Goal: Transaction & Acquisition: Purchase product/service

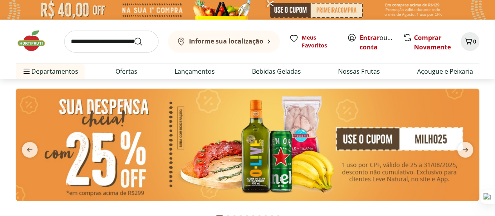
click at [224, 42] on b "Informe sua localização" at bounding box center [226, 41] width 74 height 9
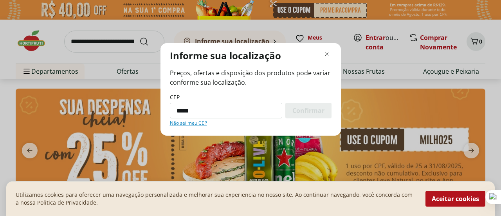
type input "*********"
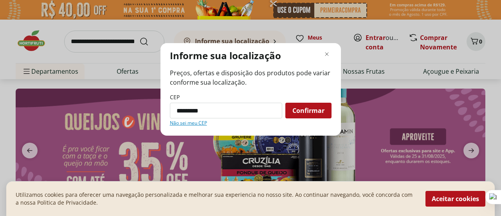
click at [319, 108] on span "Confirmar" at bounding box center [308, 110] width 32 height 6
click at [442, 197] on button "Aceitar cookies" at bounding box center [455, 199] width 60 height 16
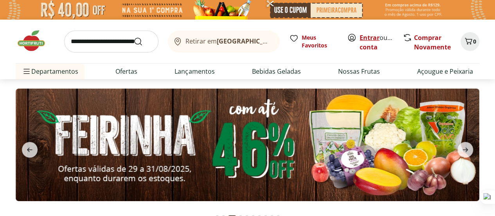
click at [367, 36] on link "Entrar" at bounding box center [370, 37] width 20 height 9
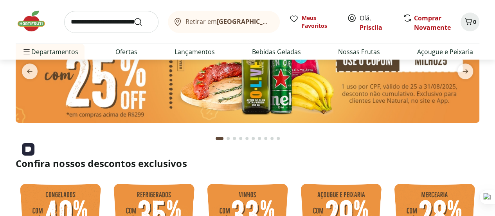
scroll to position [39, 0]
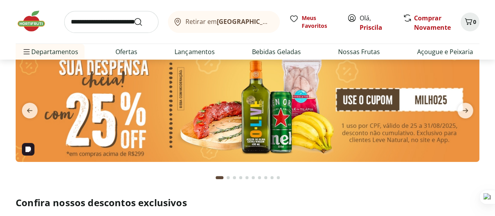
click at [281, 120] on img at bounding box center [248, 105] width 464 height 112
click at [243, 124] on img at bounding box center [248, 105] width 464 height 112
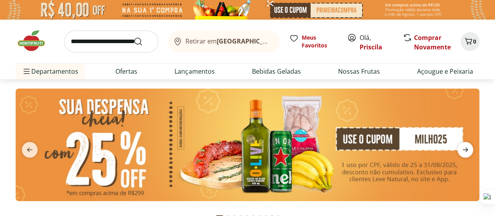
click at [467, 149] on icon "next" at bounding box center [465, 149] width 5 height 4
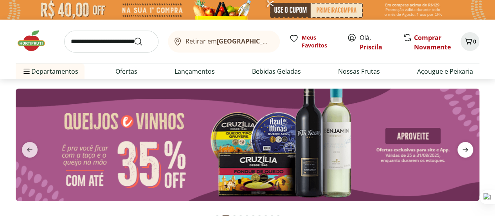
scroll to position [39, 0]
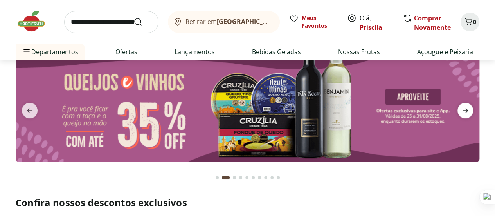
click at [467, 111] on icon "next" at bounding box center [465, 110] width 5 height 4
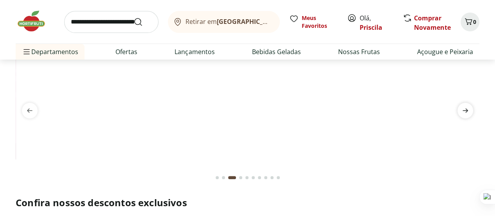
click at [467, 111] on icon "next" at bounding box center [465, 110] width 5 height 4
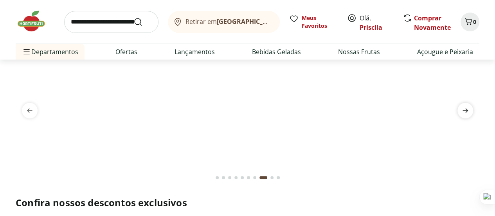
click at [467, 111] on icon "next" at bounding box center [465, 110] width 5 height 4
click at [465, 110] on icon "next" at bounding box center [465, 110] width 5 height 4
click at [34, 110] on icon "previous" at bounding box center [29, 110] width 9 height 9
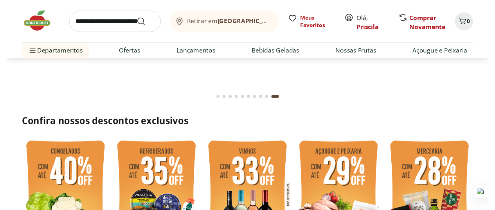
scroll to position [0, 0]
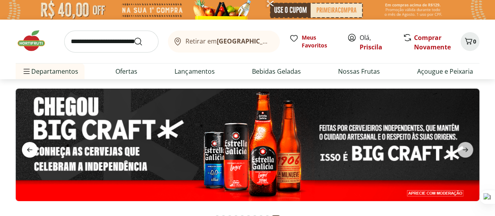
click at [28, 153] on icon "previous" at bounding box center [29, 149] width 9 height 9
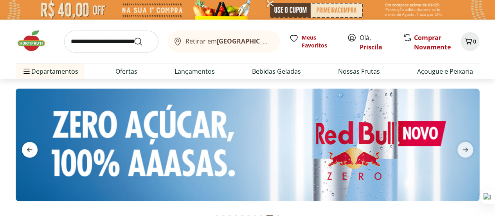
click at [28, 153] on icon "previous" at bounding box center [29, 149] width 9 height 9
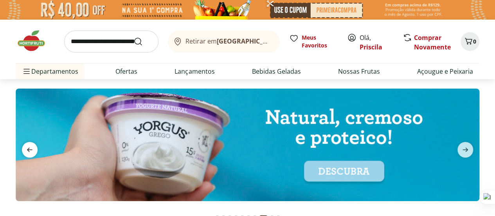
click at [28, 153] on icon "previous" at bounding box center [29, 149] width 9 height 9
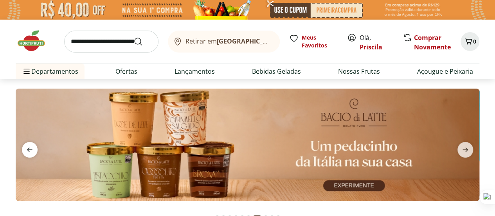
click at [28, 153] on icon "previous" at bounding box center [29, 149] width 9 height 9
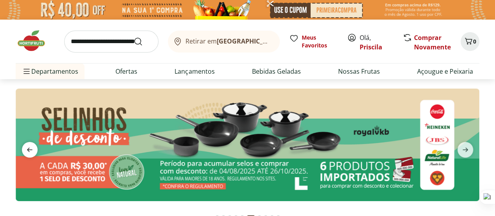
click at [28, 153] on icon "previous" at bounding box center [29, 149] width 9 height 9
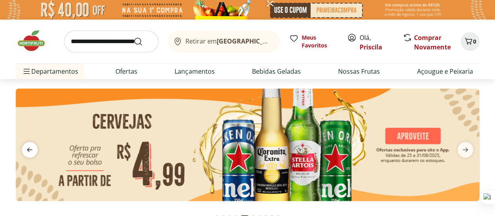
click at [28, 153] on icon "previous" at bounding box center [29, 149] width 9 height 9
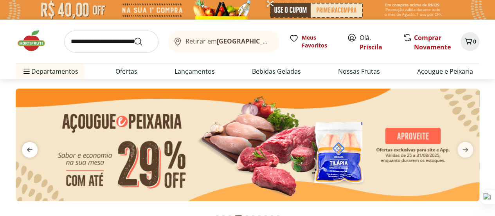
click at [28, 153] on icon "previous" at bounding box center [29, 149] width 9 height 9
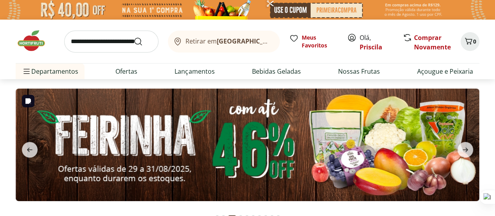
click at [81, 147] on img at bounding box center [248, 144] width 464 height 112
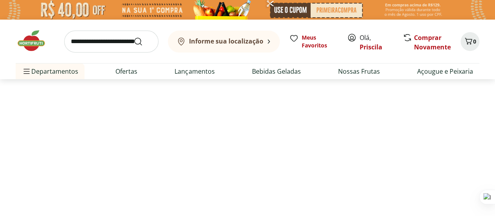
select select "**********"
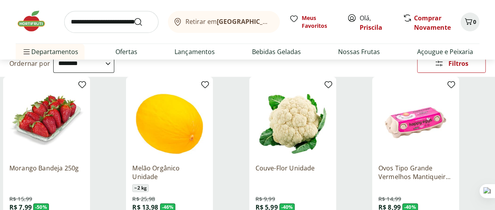
scroll to position [117, 0]
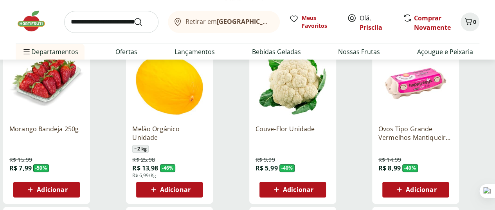
click at [67, 186] on span "Adicionar" at bounding box center [52, 189] width 31 height 6
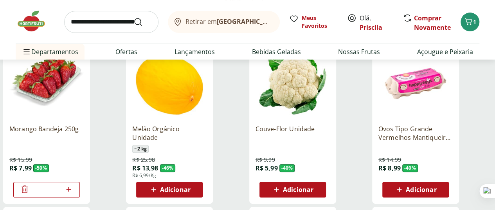
click at [436, 186] on span "Adicionar" at bounding box center [421, 189] width 31 height 6
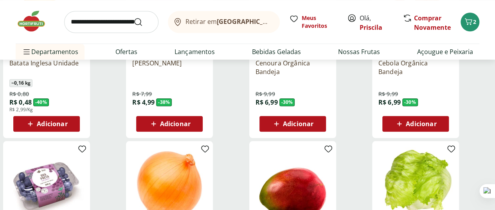
scroll to position [431, 0]
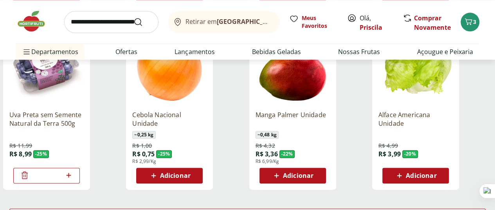
scroll to position [548, 0]
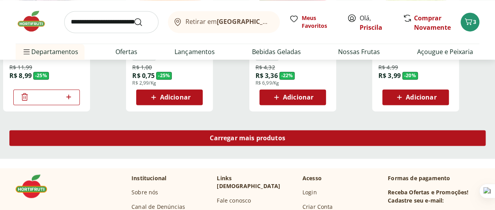
click at [285, 135] on span "Carregar mais produtos" at bounding box center [248, 138] width 76 height 6
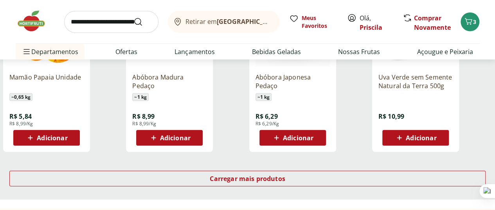
scroll to position [1057, 0]
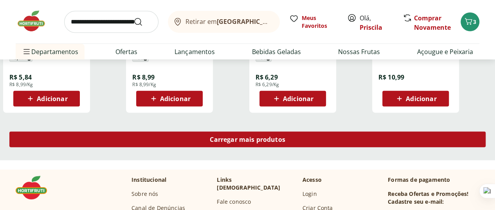
click at [285, 136] on span "Carregar mais produtos" at bounding box center [248, 139] width 76 height 6
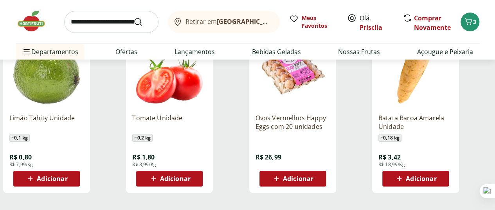
scroll to position [1566, 0]
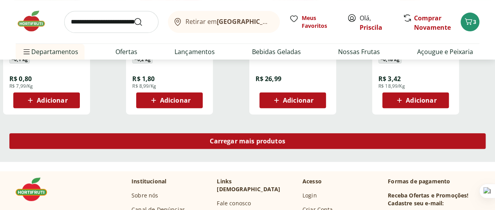
click at [285, 138] on span "Carregar mais produtos" at bounding box center [248, 141] width 76 height 6
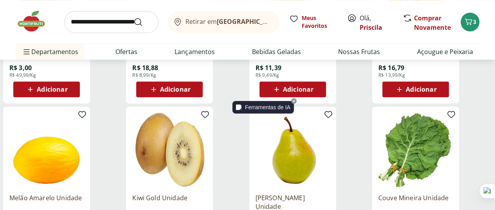
scroll to position [1801, 0]
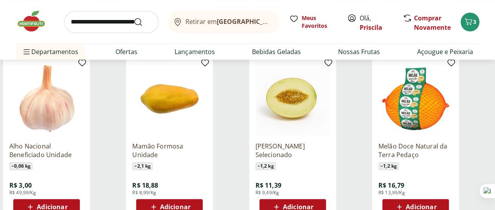
click at [281, 202] on icon at bounding box center [277, 206] width 10 height 9
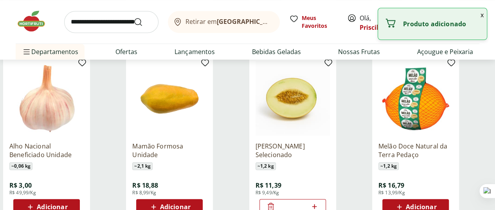
click at [319, 202] on icon at bounding box center [315, 206] width 10 height 9
click at [317, 204] on icon at bounding box center [314, 206] width 5 height 5
type input "*"
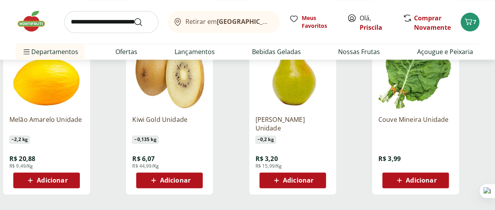
scroll to position [2035, 0]
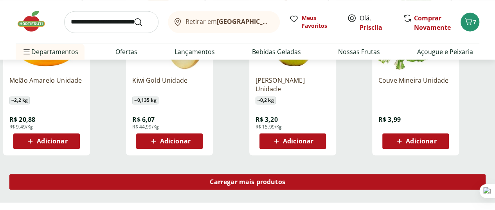
click at [285, 178] on span "Carregar mais produtos" at bounding box center [248, 181] width 76 height 6
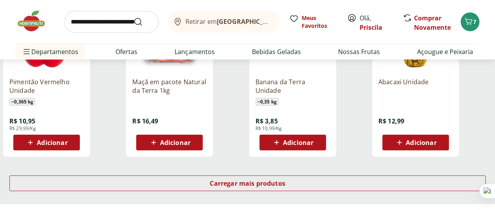
scroll to position [2584, 0]
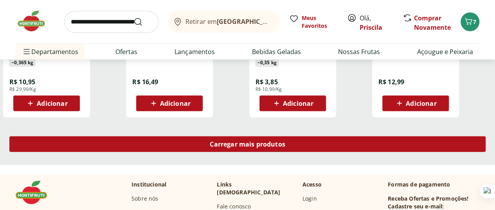
click at [301, 136] on div "Carregar mais produtos" at bounding box center [247, 144] width 476 height 16
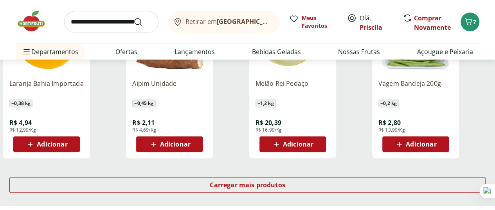
scroll to position [3092, 0]
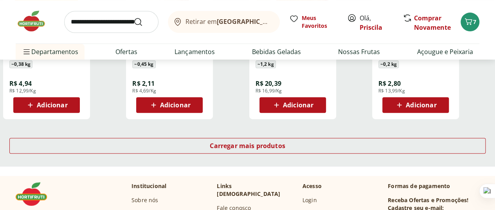
click at [34, 25] on img at bounding box center [35, 20] width 39 height 23
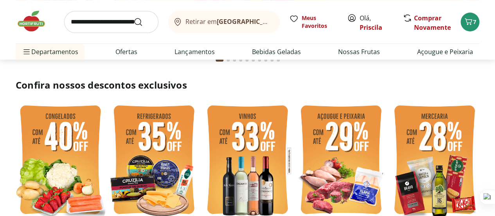
scroll to position [196, 0]
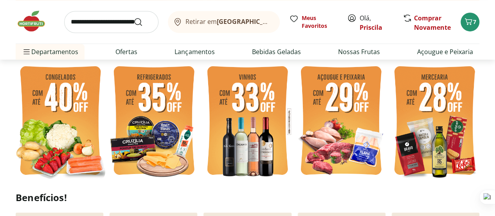
click at [425, 138] on img at bounding box center [435, 121] width 90 height 120
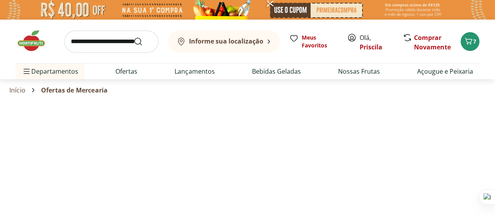
select select "**********"
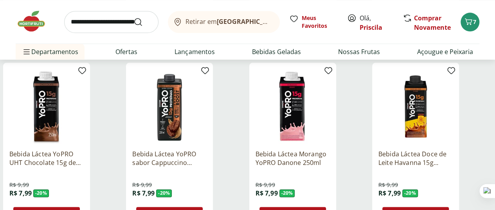
scroll to position [548, 0]
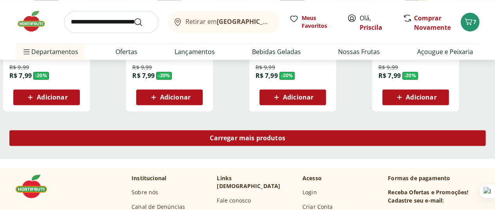
click at [285, 135] on span "Carregar mais produtos" at bounding box center [248, 138] width 76 height 6
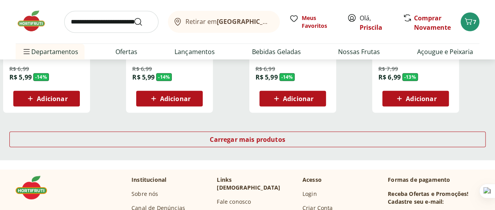
scroll to position [1096, 0]
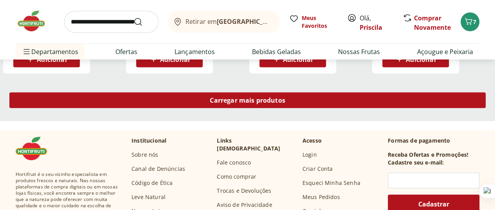
click at [319, 92] on div "Carregar mais produtos" at bounding box center [247, 100] width 476 height 16
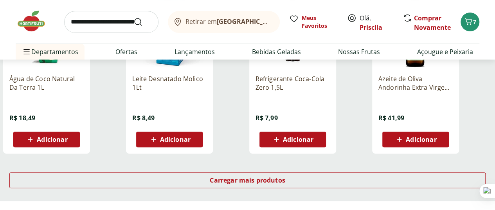
scroll to position [1487, 0]
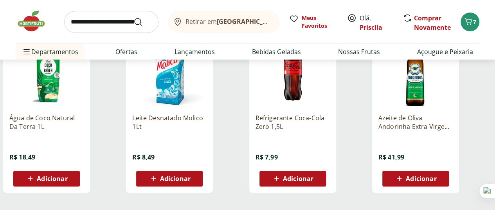
drag, startPoint x: 319, startPoint y: 195, endPoint x: 307, endPoint y: 153, distance: 42.6
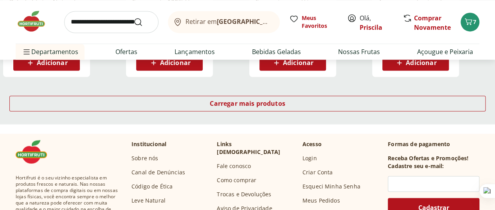
scroll to position [2075, 0]
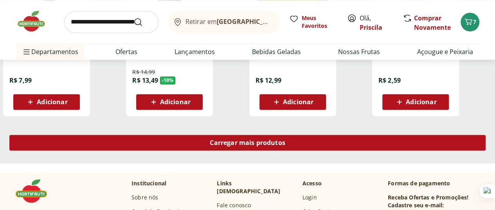
click at [304, 135] on div "Carregar mais produtos" at bounding box center [247, 143] width 476 height 16
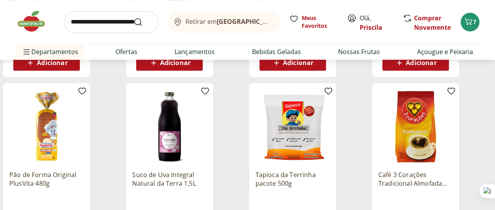
scroll to position [2153, 0]
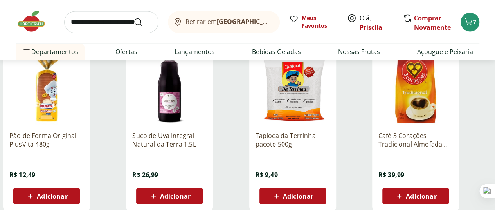
click at [314, 193] on span "Adicionar" at bounding box center [298, 196] width 31 height 6
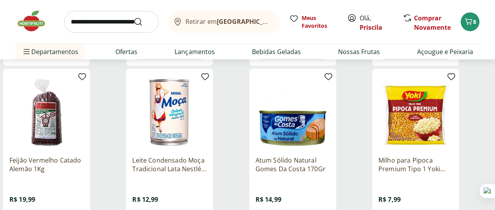
scroll to position [2505, 0]
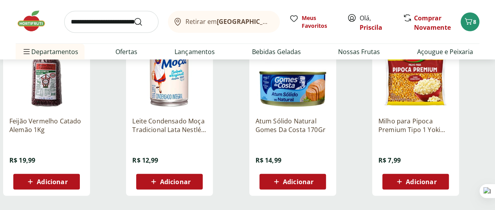
click at [314, 178] on span "Adicionar" at bounding box center [298, 181] width 31 height 6
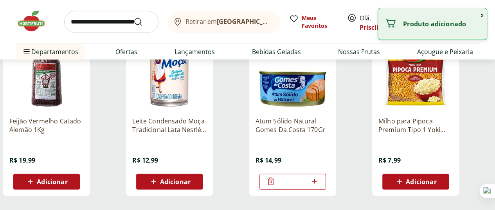
scroll to position [2544, 0]
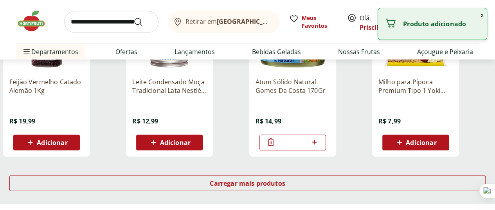
click at [436, 139] on span "Adicionar" at bounding box center [421, 142] width 31 height 6
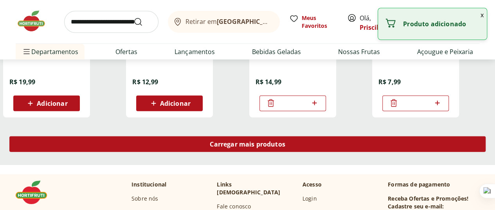
click at [285, 141] on span "Carregar mais produtos" at bounding box center [248, 144] width 76 height 6
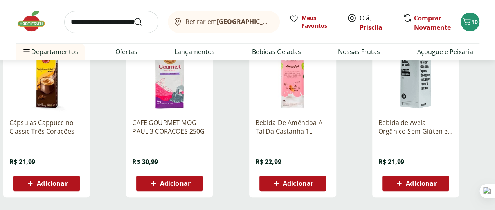
scroll to position [3053, 0]
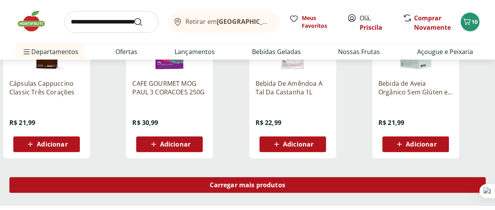
click at [285, 182] on span "Carregar mais produtos" at bounding box center [248, 185] width 76 height 6
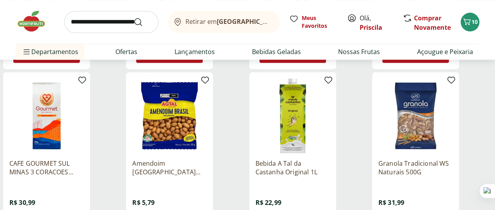
scroll to position [3562, 0]
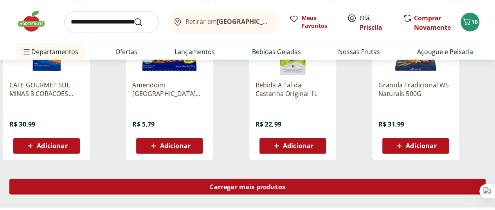
click at [285, 183] on span "Carregar mais produtos" at bounding box center [248, 186] width 76 height 6
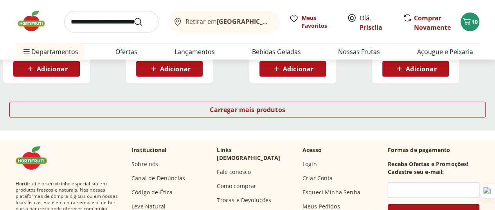
scroll to position [4110, 0]
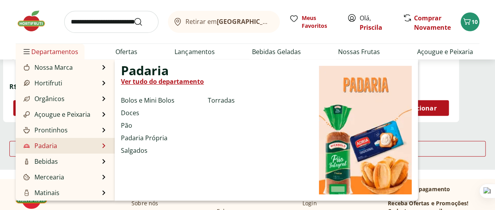
click at [70, 144] on li "Padaria Padaria Ver tudo do departamento Bolos e Mini Bolos Doces Pão Padaria P…" at bounding box center [65, 146] width 99 height 16
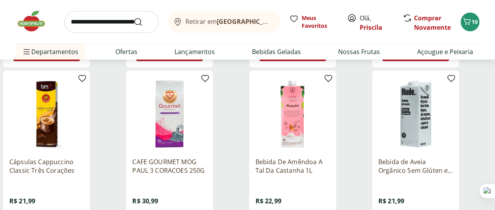
scroll to position [3014, 0]
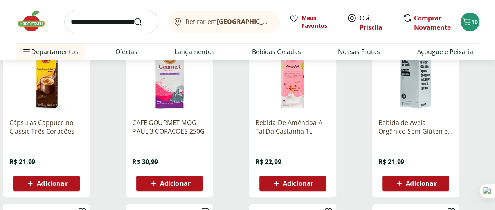
click at [191, 180] on span "Adicionar" at bounding box center [175, 183] width 31 height 6
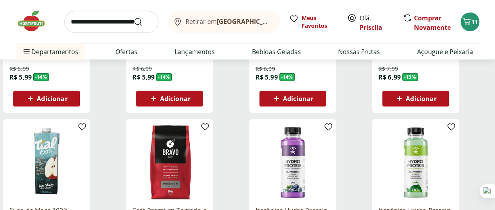
scroll to position [861, 0]
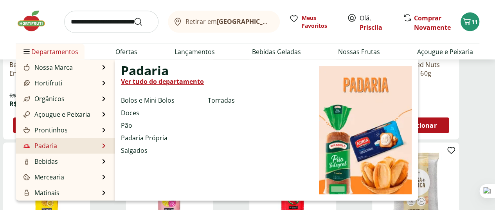
click at [62, 144] on li "Padaria Padaria Ver tudo do departamento Bolos e Mini Bolos Doces Pão Padaria P…" at bounding box center [65, 146] width 99 height 16
click at [164, 83] on link "Ver tudo do departamento" at bounding box center [162, 81] width 83 height 9
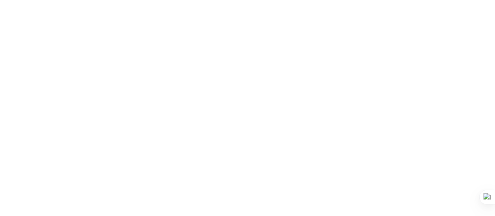
select select "**********"
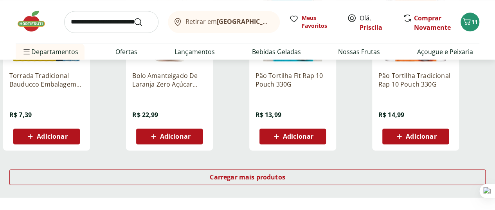
scroll to position [548, 0]
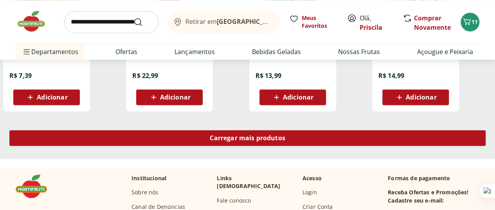
click at [285, 135] on span "Carregar mais produtos" at bounding box center [248, 138] width 76 height 6
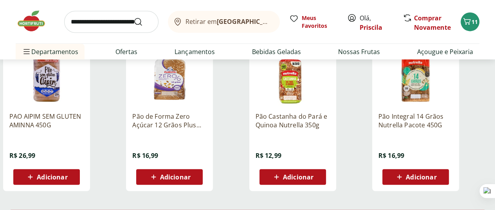
scroll to position [1057, 0]
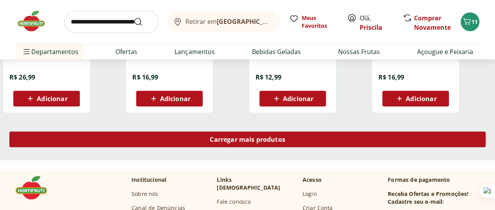
click at [301, 132] on div "Carregar mais produtos" at bounding box center [247, 140] width 476 height 16
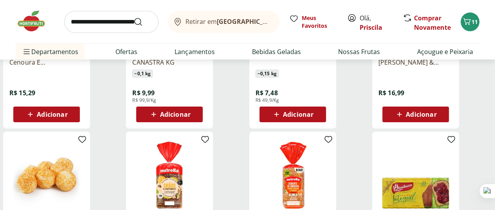
scroll to position [1174, 0]
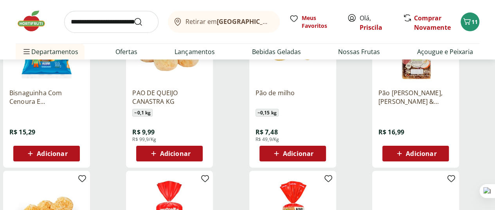
click at [74, 146] on div "Adicionar" at bounding box center [47, 153] width 54 height 14
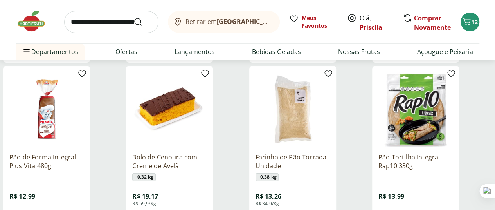
scroll to position [1566, 0]
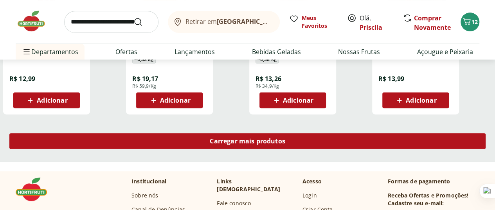
click at [285, 138] on span "Carregar mais produtos" at bounding box center [248, 141] width 76 height 6
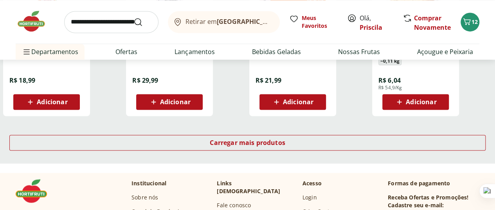
scroll to position [2114, 0]
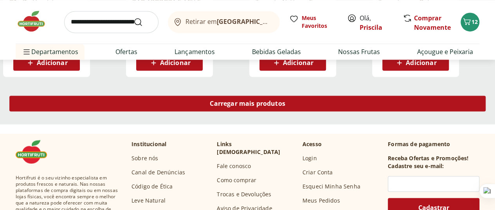
click at [285, 100] on span "Carregar mais produtos" at bounding box center [248, 103] width 76 height 6
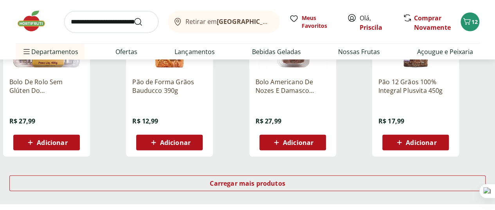
scroll to position [2584, 0]
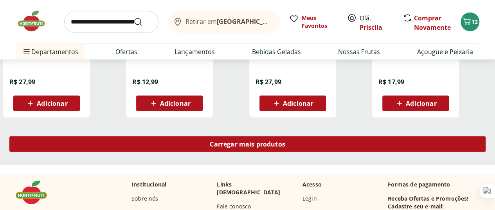
click at [284, 136] on div "Carregar mais produtos" at bounding box center [247, 144] width 476 height 16
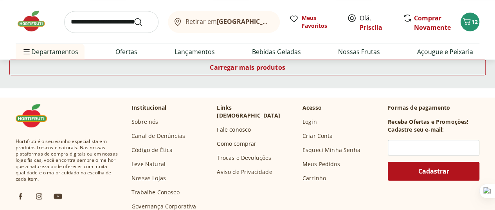
scroll to position [3092, 0]
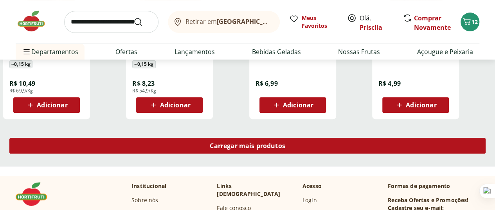
click at [288, 138] on div "Carregar mais produtos" at bounding box center [247, 146] width 476 height 16
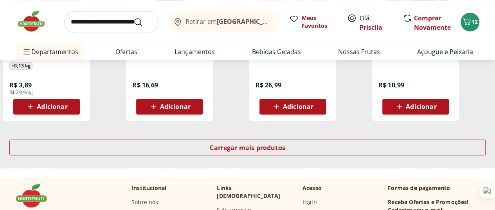
scroll to position [3640, 0]
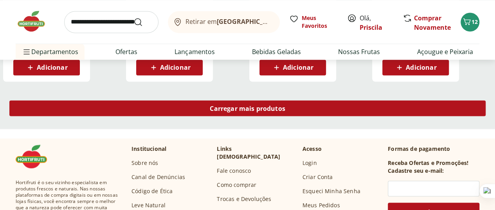
click at [285, 105] on span "Carregar mais produtos" at bounding box center [248, 108] width 76 height 6
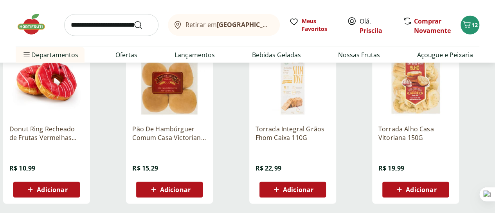
scroll to position [4071, 0]
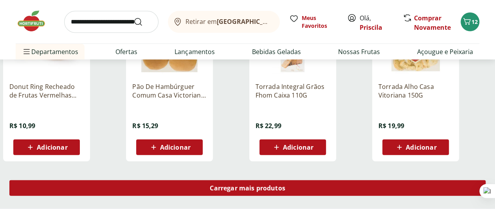
click at [313, 180] on div "Carregar mais produtos" at bounding box center [247, 188] width 476 height 16
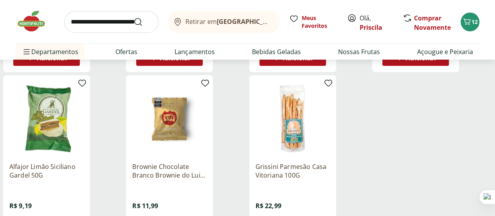
scroll to position [4580, 0]
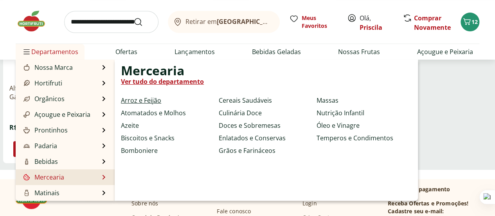
click at [153, 97] on link "Arroz e Feijão" at bounding box center [141, 100] width 40 height 9
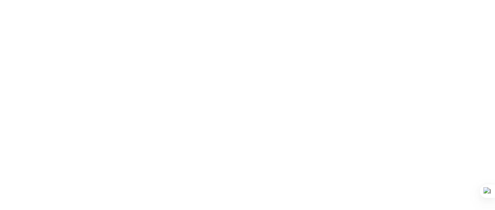
select select "**********"
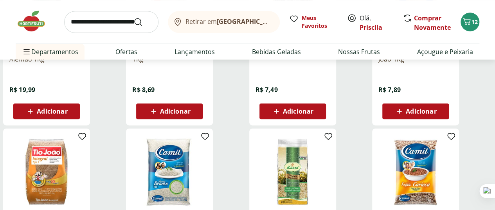
scroll to position [157, 0]
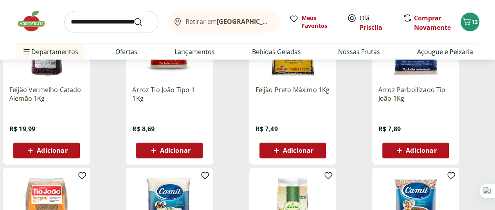
click at [159, 146] on icon at bounding box center [154, 150] width 10 height 9
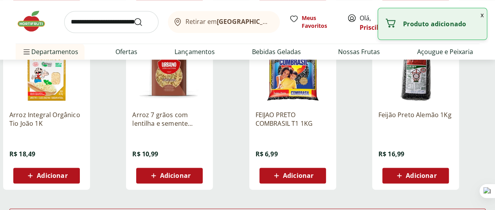
scroll to position [509, 0]
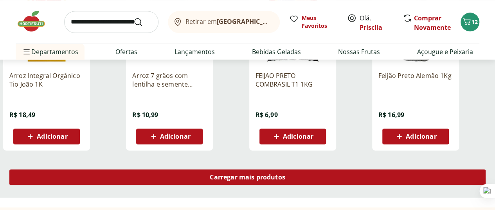
click at [285, 174] on span "Carregar mais produtos" at bounding box center [248, 177] width 76 height 6
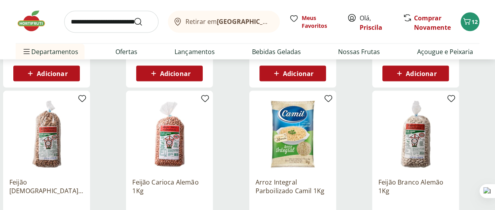
scroll to position [783, 0]
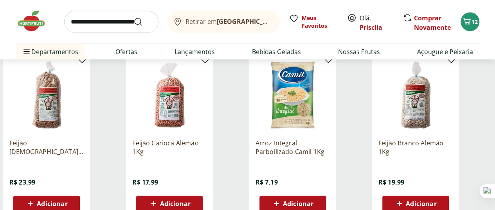
click at [436, 200] on span "Adicionar" at bounding box center [421, 203] width 31 height 6
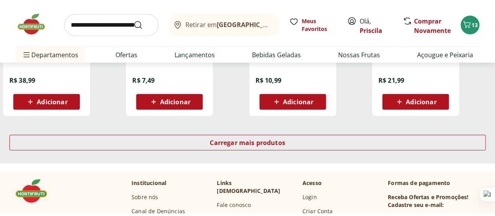
scroll to position [1096, 0]
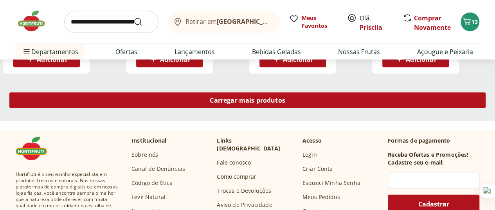
click at [310, 92] on div "Carregar mais produtos" at bounding box center [247, 100] width 476 height 16
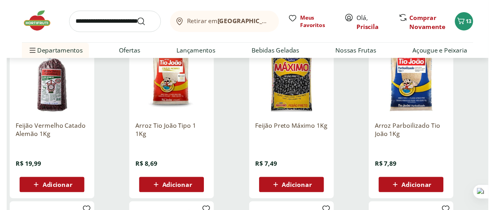
scroll to position [0, 0]
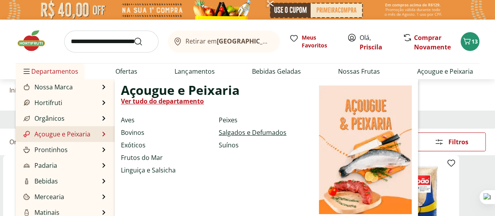
click at [245, 133] on link "Salgados e Defumados" at bounding box center [253, 132] width 68 height 9
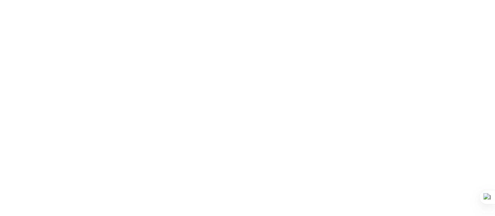
select select "**********"
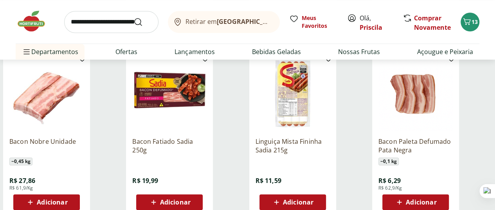
scroll to position [313, 0]
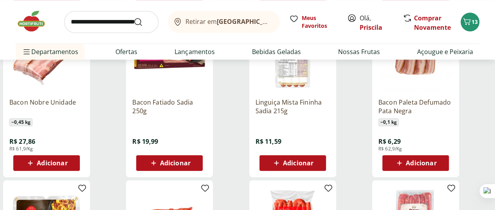
click at [404, 158] on icon at bounding box center [400, 162] width 10 height 9
click at [314, 160] on span "Adicionar" at bounding box center [298, 163] width 31 height 6
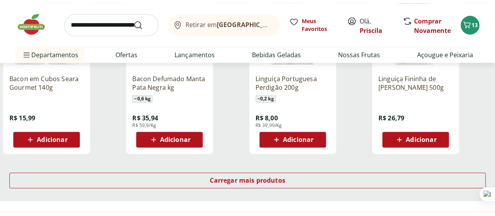
scroll to position [548, 0]
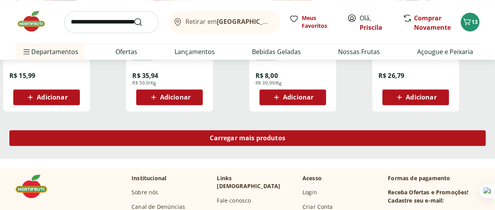
click at [285, 135] on span "Carregar mais produtos" at bounding box center [248, 138] width 76 height 6
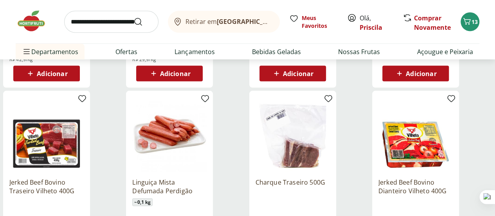
scroll to position [783, 0]
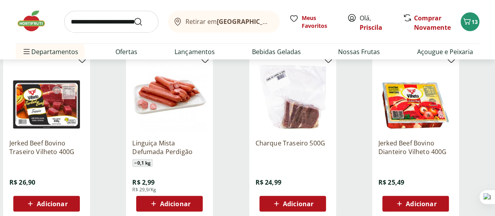
click at [197, 197] on div "Adicionar" at bounding box center [169, 204] width 54 height 14
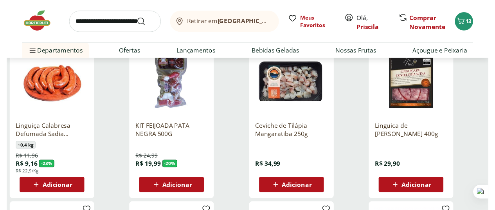
scroll to position [0, 0]
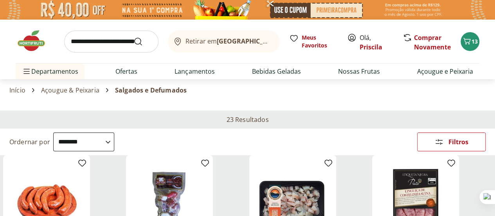
click at [108, 44] on input "search" at bounding box center [111, 42] width 94 height 22
type input "**********"
click at [133, 37] on button "Submit Search" at bounding box center [142, 41] width 19 height 9
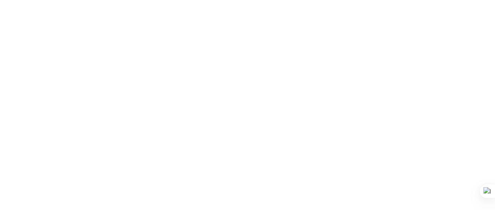
select select "**********"
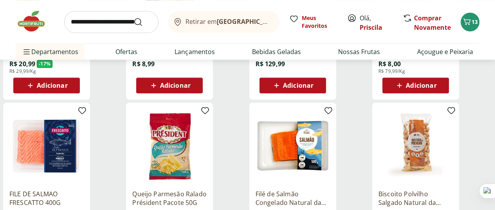
scroll to position [431, 0]
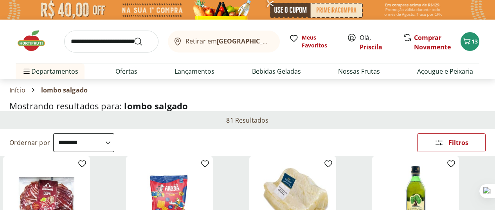
select select "**********"
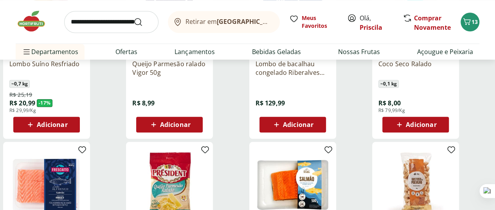
scroll to position [313, 0]
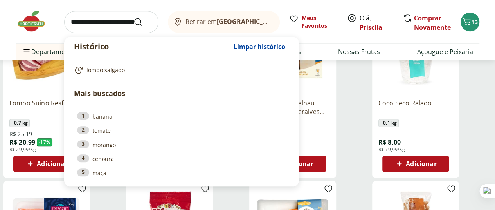
click at [108, 25] on input "search" at bounding box center [111, 22] width 94 height 22
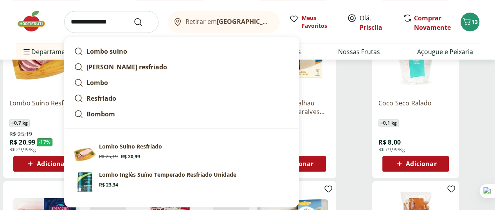
type input "**********"
click at [133, 17] on button "Submit Search" at bounding box center [142, 21] width 19 height 9
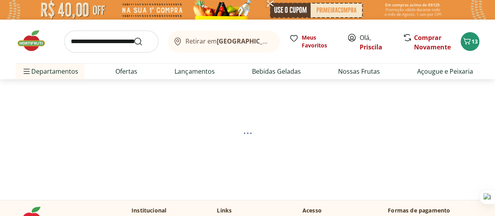
select select "**********"
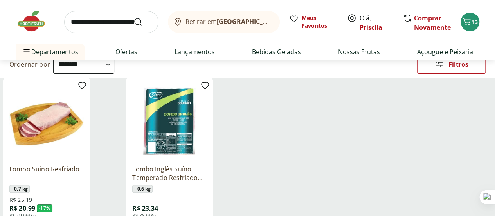
scroll to position [117, 0]
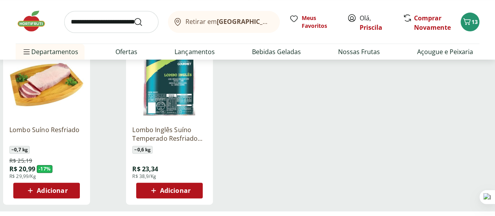
click at [191, 193] on span "Adicionar" at bounding box center [175, 190] width 31 height 6
click at [67, 193] on span "Adicionar" at bounding box center [52, 190] width 31 height 6
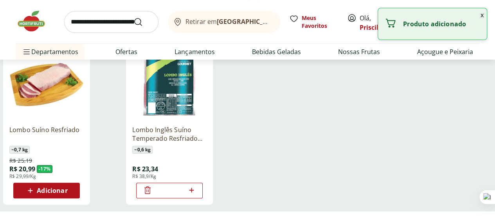
click at [29, 23] on img at bounding box center [35, 20] width 39 height 23
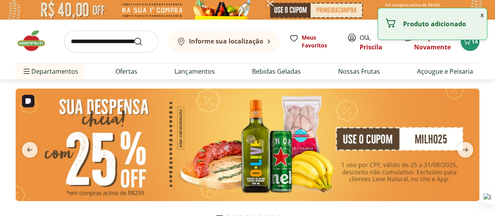
type input "*"
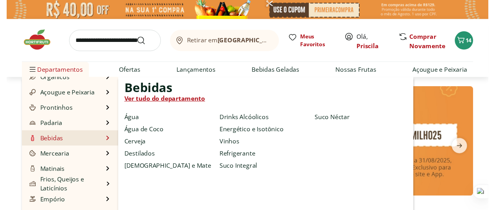
scroll to position [78, 0]
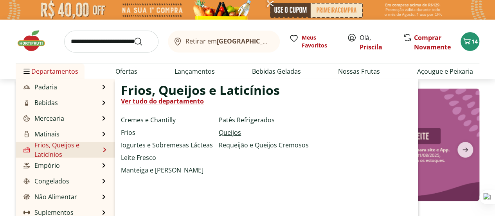
click at [233, 133] on link "Queijos" at bounding box center [230, 132] width 22 height 9
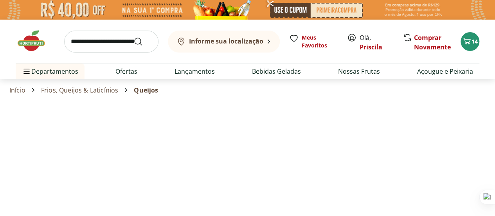
select select "**********"
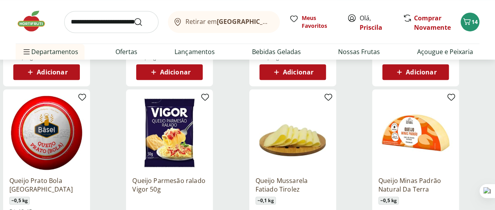
scroll to position [274, 0]
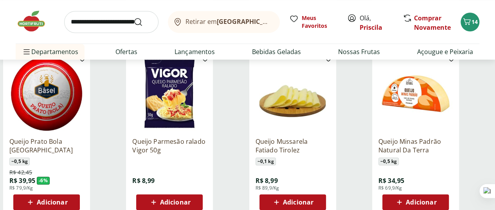
click at [436, 199] on span "Adicionar" at bounding box center [421, 202] width 31 height 6
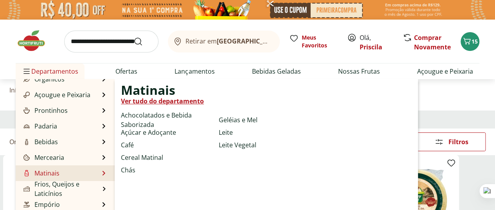
scroll to position [78, 0]
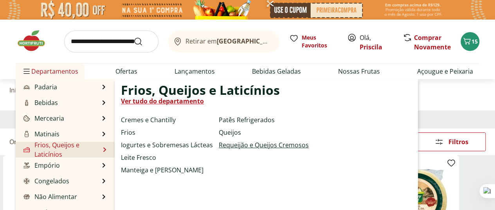
click at [254, 146] on link "Requeijão e Queijos Cremosos" at bounding box center [264, 144] width 90 height 9
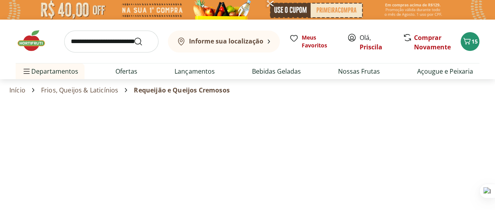
select select "**********"
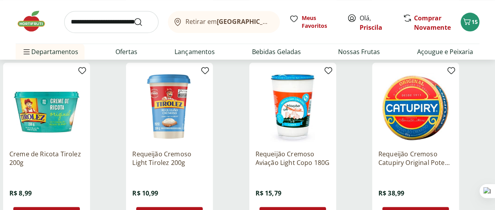
scroll to position [470, 0]
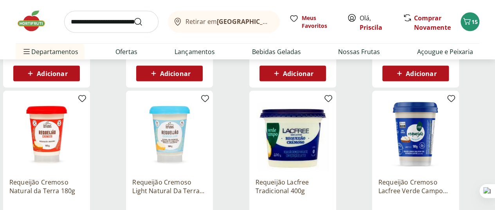
scroll to position [783, 0]
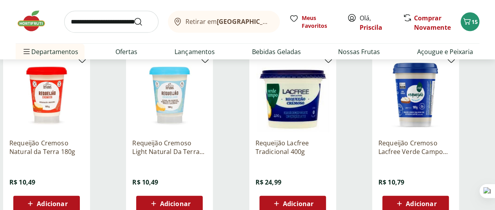
click at [191, 200] on span "Adicionar" at bounding box center [175, 203] width 31 height 6
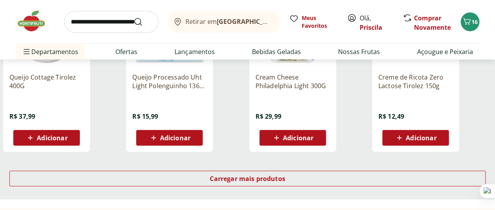
scroll to position [1057, 0]
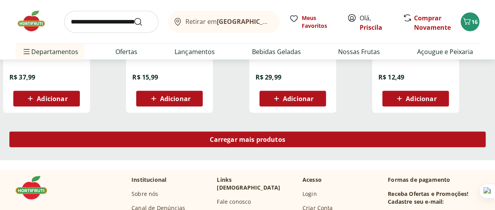
click at [305, 132] on div "Carregar mais produtos" at bounding box center [247, 140] width 476 height 16
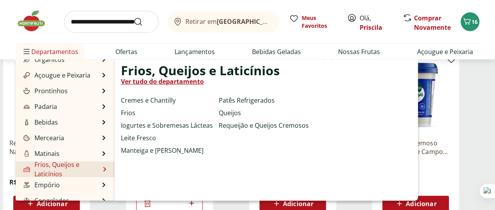
scroll to position [78, 0]
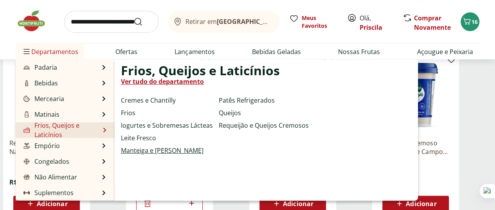
click at [163, 151] on link "Manteiga e [PERSON_NAME]" at bounding box center [162, 150] width 83 height 9
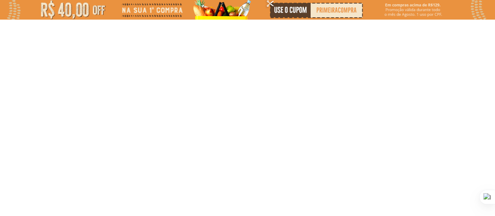
select select "**********"
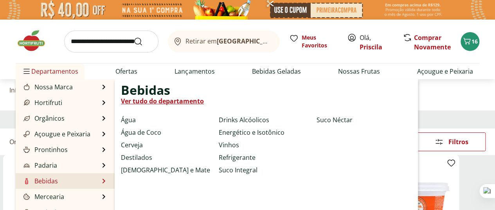
scroll to position [39, 0]
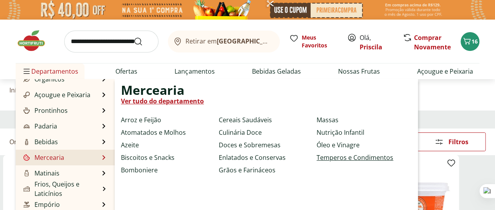
click at [335, 158] on link "Temperos e Condimentos" at bounding box center [355, 157] width 77 height 9
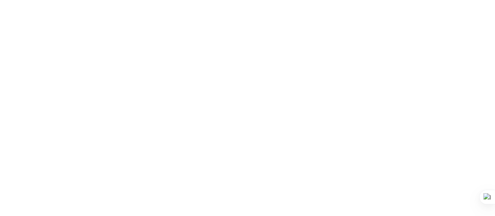
select select "**********"
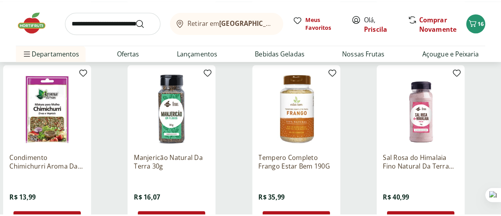
scroll to position [391, 0]
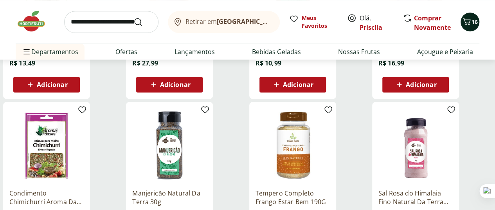
click at [469, 24] on icon "Carrinho" at bounding box center [466, 21] width 7 height 7
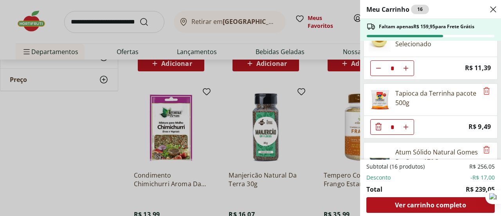
scroll to position [157, 0]
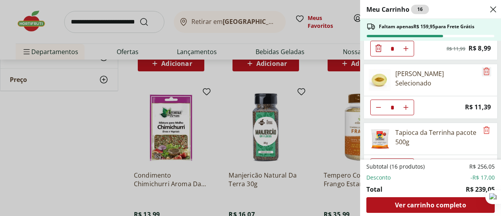
click at [483, 69] on icon "Remove" at bounding box center [486, 71] width 9 height 9
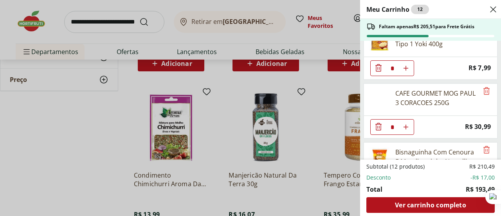
scroll to position [352, 0]
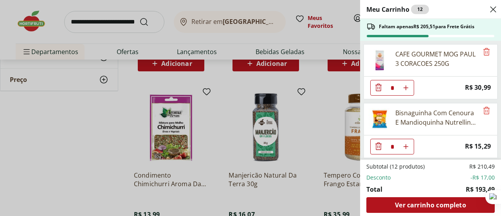
click at [408, 85] on icon "Aumentar Quantidade" at bounding box center [406, 88] width 6 height 6
type input "*"
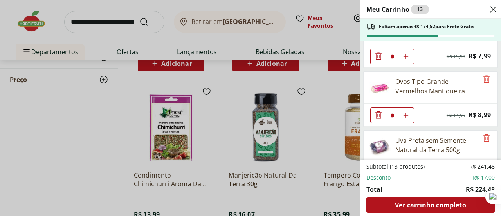
scroll to position [0, 0]
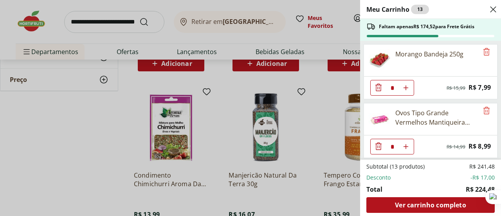
click at [49, 138] on div "Meu Carrinho 13 Faltam apenas R$ 174,52 para Frete Grátis Morango Bandeja 250g …" at bounding box center [250, 108] width 501 height 216
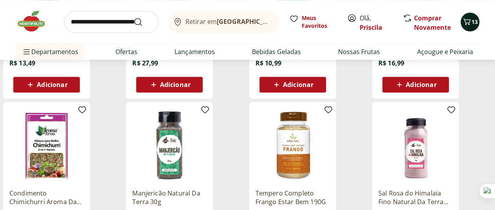
click at [471, 23] on icon "Carrinho" at bounding box center [466, 21] width 9 height 9
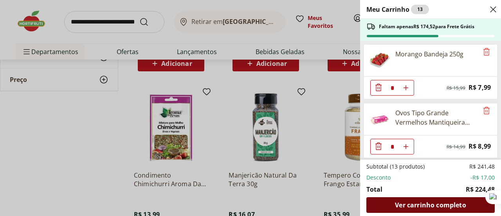
click at [422, 206] on span "Ver carrinho completo" at bounding box center [430, 205] width 71 height 6
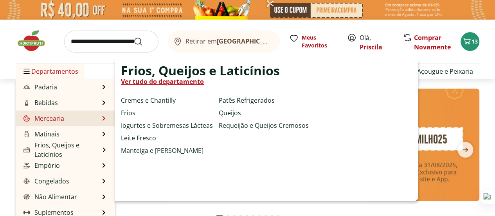
scroll to position [39, 0]
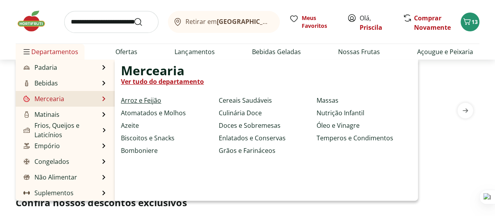
click at [146, 99] on link "Arroz e Feijão" at bounding box center [141, 100] width 40 height 9
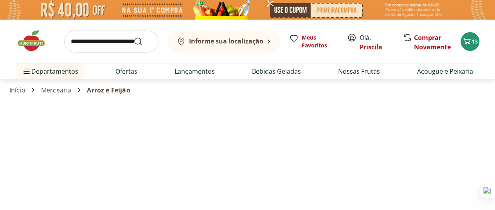
select select "**********"
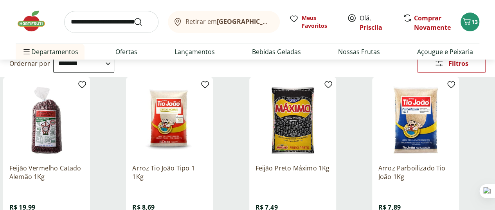
scroll to position [117, 0]
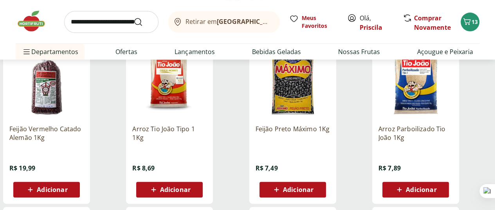
click at [191, 186] on span "Adicionar" at bounding box center [175, 189] width 31 height 6
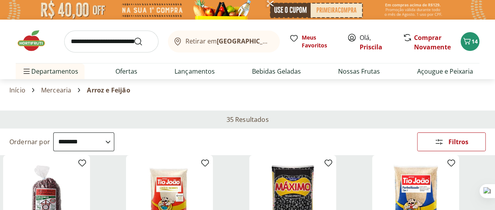
scroll to position [39, 0]
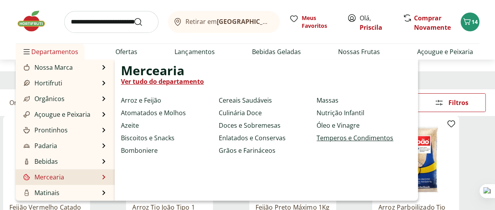
click at [334, 138] on link "Temperos e Condimentos" at bounding box center [355, 137] width 77 height 9
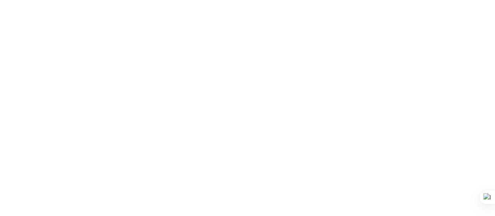
select select "**********"
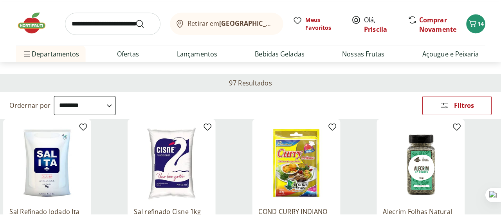
scroll to position [78, 0]
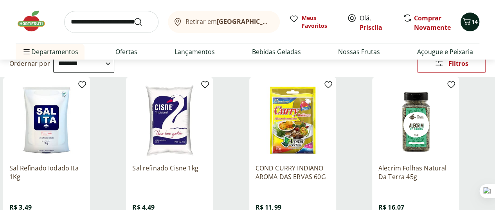
click at [471, 25] on icon "Carrinho" at bounding box center [466, 21] width 9 height 9
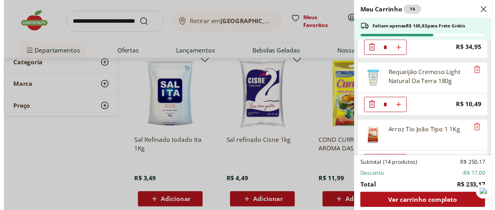
scroll to position [637, 0]
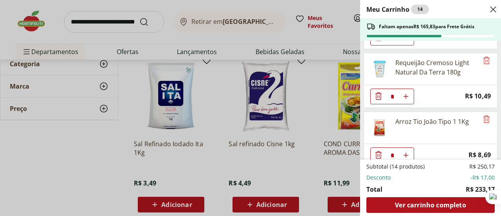
click at [50, 34] on div "Meu Carrinho 14 Faltam apenas R$ 165,83 para Frete Grátis Morango Bandeja 250g …" at bounding box center [250, 108] width 501 height 216
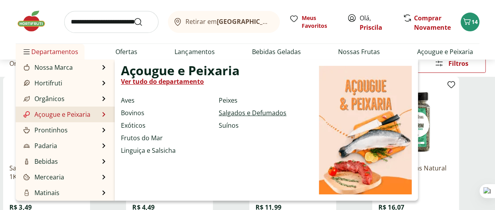
click at [254, 114] on link "Salgados e Defumados" at bounding box center [253, 112] width 68 height 9
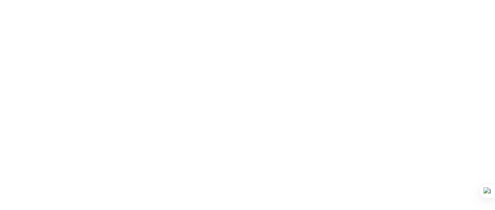
select select "**********"
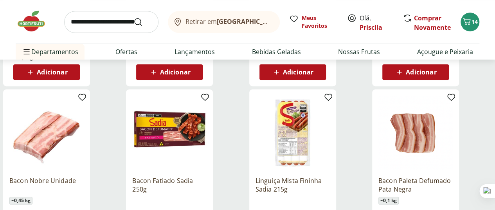
scroll to position [313, 0]
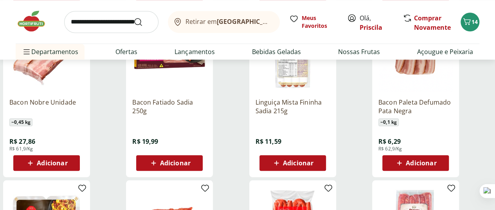
click at [314, 160] on span "Adicionar" at bounding box center [298, 163] width 31 height 6
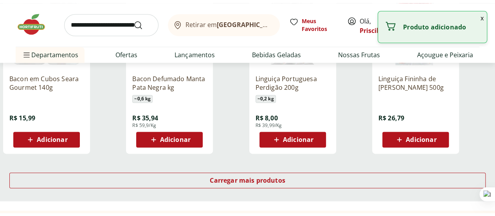
scroll to position [548, 0]
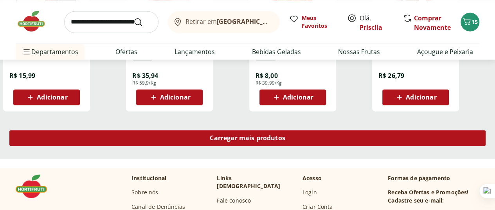
click at [309, 130] on div "Carregar mais produtos" at bounding box center [247, 138] width 476 height 16
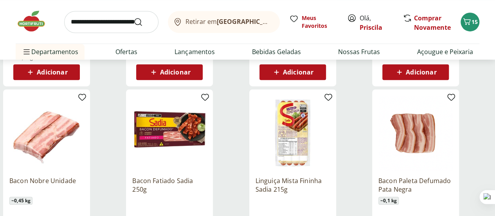
scroll to position [274, 0]
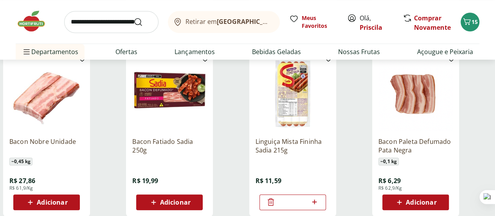
click at [436, 199] on span "Adicionar" at bounding box center [421, 202] width 31 height 6
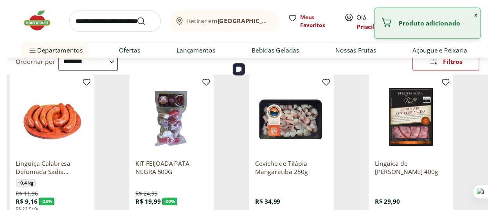
scroll to position [0, 0]
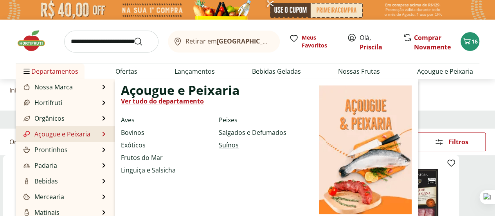
click at [227, 146] on link "Suínos" at bounding box center [229, 144] width 20 height 9
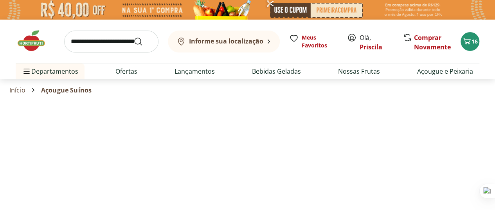
select select "**********"
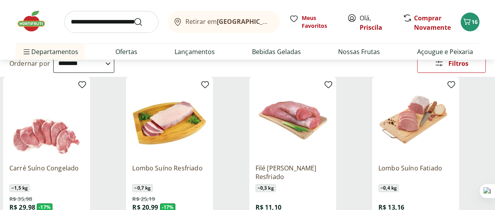
scroll to position [117, 0]
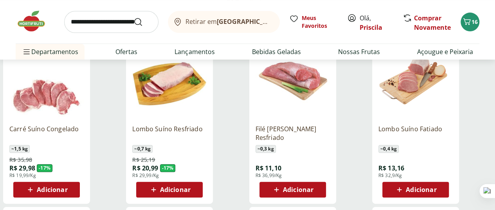
click at [436, 186] on span "Adicionar" at bounding box center [421, 189] width 31 height 6
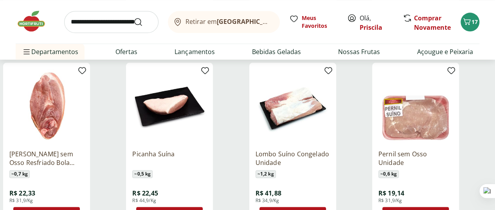
scroll to position [274, 0]
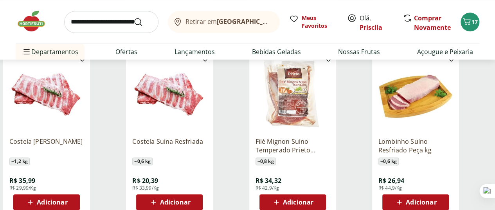
click at [314, 199] on span "Adicionar" at bounding box center [298, 202] width 31 height 6
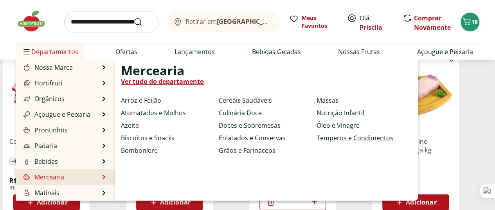
click at [331, 139] on link "Temperos e Condimentos" at bounding box center [355, 137] width 77 height 9
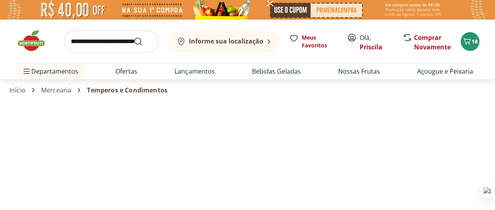
select select "**********"
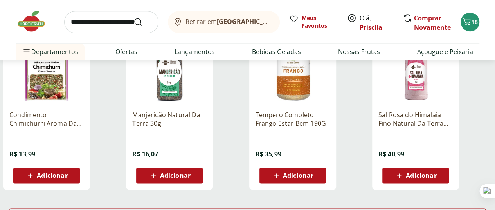
scroll to position [509, 0]
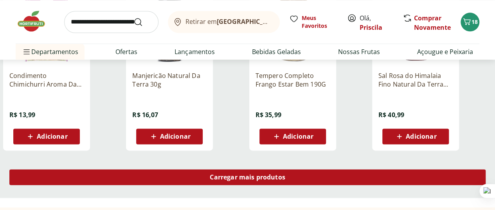
click at [285, 174] on span "Carregar mais produtos" at bounding box center [248, 177] width 76 height 6
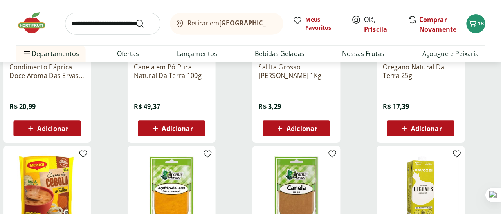
scroll to position [939, 0]
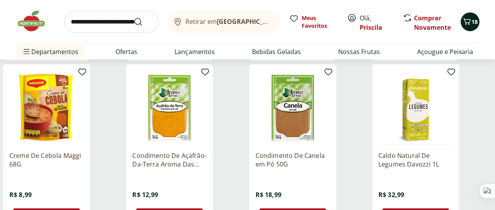
click at [474, 25] on span "18" at bounding box center [475, 22] width 6 height 8
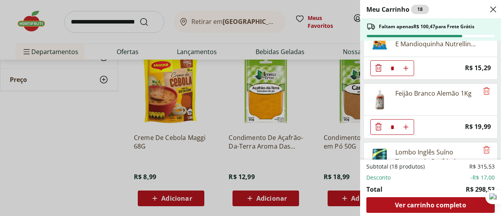
scroll to position [470, 0]
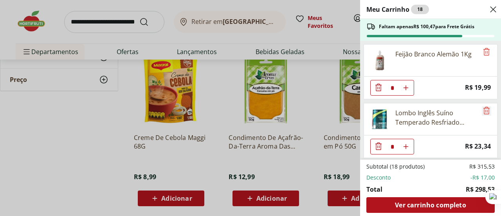
click at [484, 106] on icon "Remove" at bounding box center [486, 110] width 9 height 9
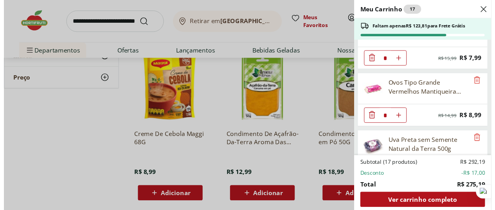
scroll to position [0, 0]
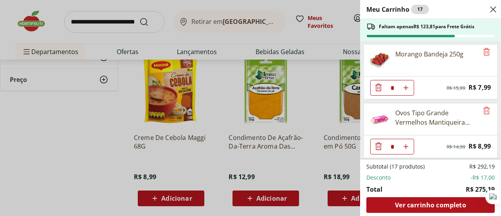
click at [50, 142] on div "Meu Carrinho 17 Faltam apenas R$ 123,81 para Frete Grátis Morango Bandeja 250g …" at bounding box center [250, 108] width 501 height 216
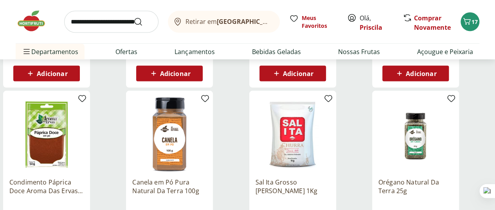
scroll to position [783, 0]
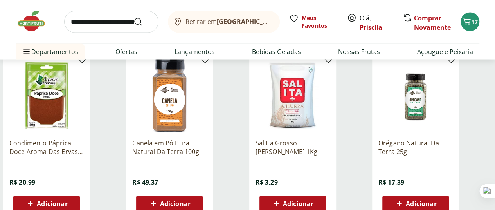
click at [436, 200] on span "Adicionar" at bounding box center [421, 203] width 31 height 6
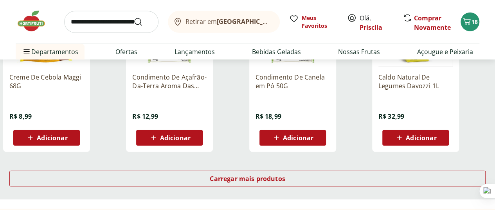
scroll to position [1057, 0]
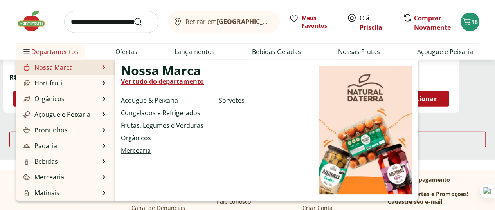
click at [135, 148] on link "Mercearia" at bounding box center [136, 150] width 30 height 9
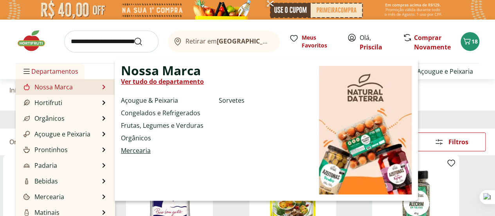
select select "**********"
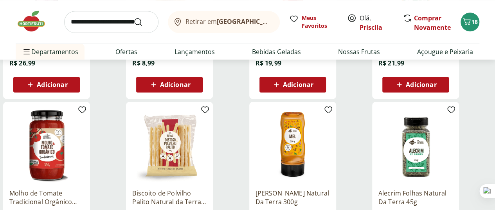
scroll to position [470, 0]
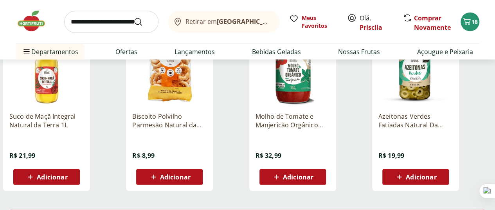
scroll to position [1018, 0]
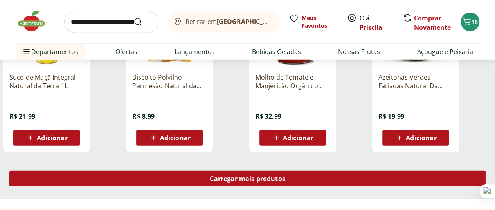
click at [285, 175] on span "Carregar mais produtos" at bounding box center [248, 178] width 76 height 6
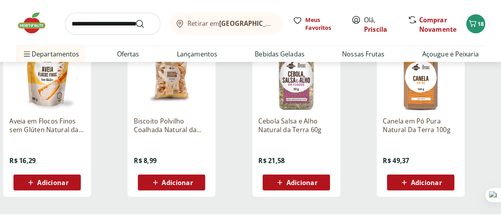
scroll to position [1527, 0]
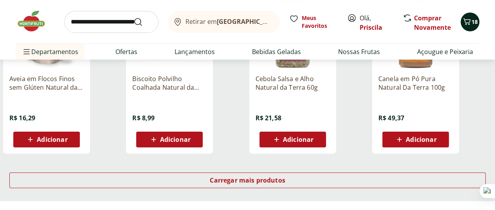
click at [470, 27] on div "18" at bounding box center [470, 22] width 6 height 13
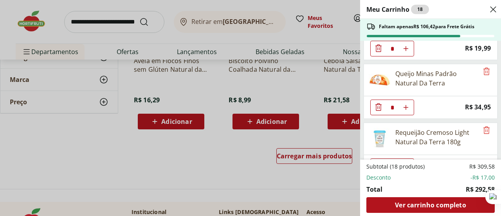
scroll to position [431, 0]
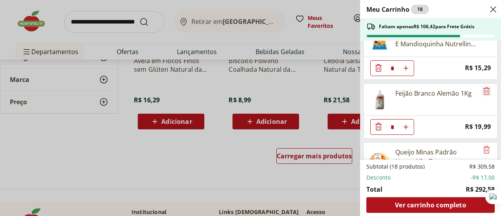
click at [484, 87] on icon "Remove" at bounding box center [486, 90] width 6 height 7
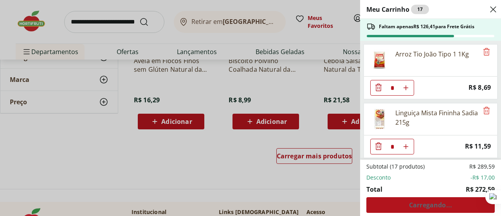
scroll to position [548, 0]
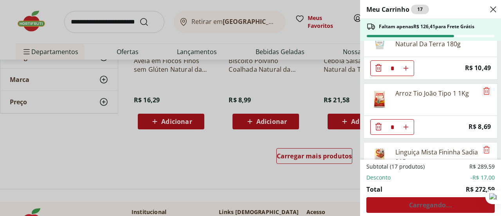
click at [486, 87] on icon "Remove" at bounding box center [486, 90] width 9 height 9
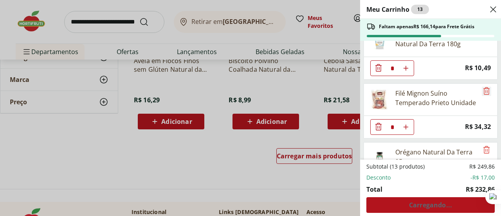
click at [486, 87] on icon "Remove" at bounding box center [486, 90] width 9 height 9
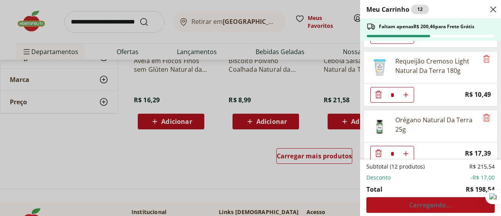
click at [485, 113] on icon "Remove" at bounding box center [486, 117] width 9 height 9
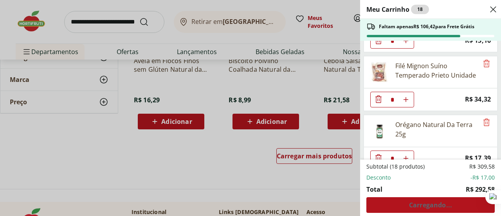
scroll to position [673, 0]
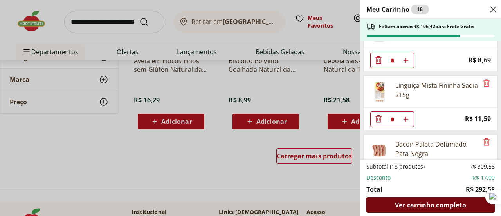
click at [440, 207] on span "Ver carrinho completo" at bounding box center [430, 205] width 71 height 6
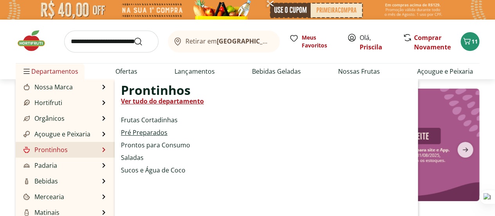
click at [160, 136] on link "Pré Preparados" at bounding box center [144, 132] width 47 height 9
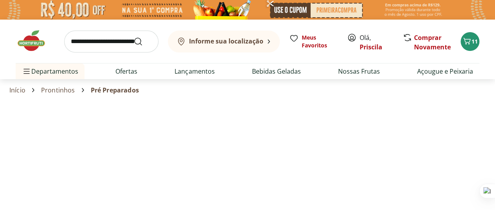
select select "**********"
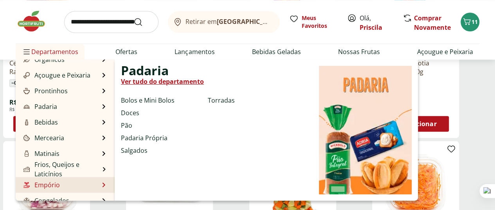
scroll to position [78, 0]
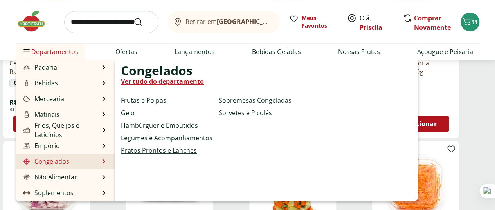
click at [142, 150] on link "Pratos Prontos e Lanches" at bounding box center [159, 150] width 76 height 9
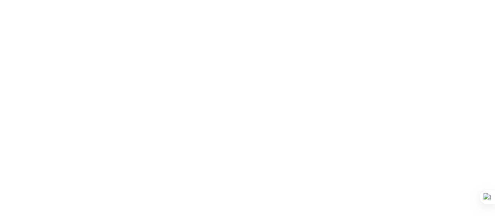
select select "**********"
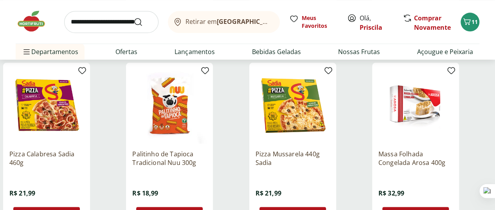
scroll to position [548, 0]
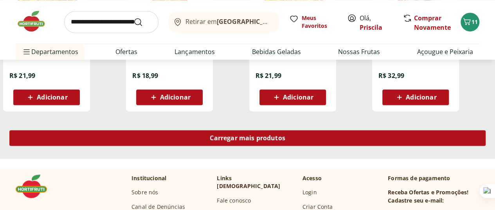
click at [285, 135] on span "Carregar mais produtos" at bounding box center [248, 138] width 76 height 6
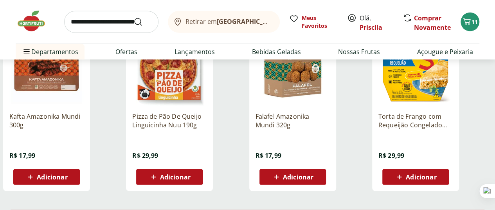
scroll to position [939, 0]
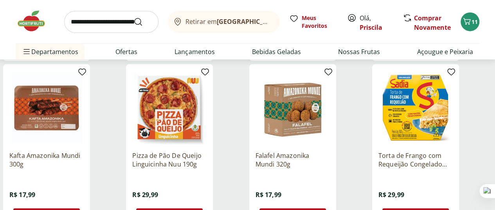
click at [330, 151] on p "Falafel Amazonika Mundi 320g" at bounding box center [293, 159] width 74 height 17
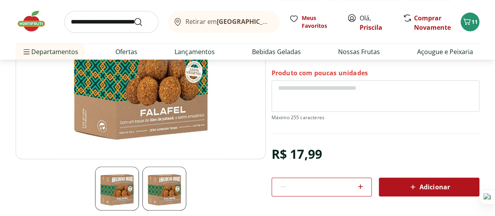
scroll to position [157, 0]
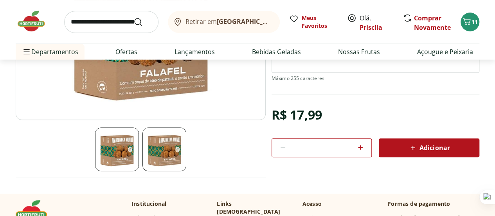
click at [166, 152] on img at bounding box center [164, 149] width 44 height 44
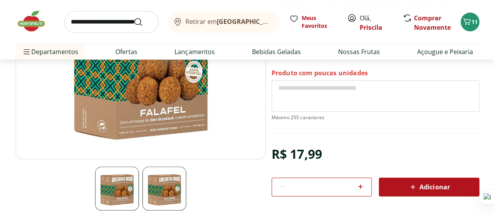
scroll to position [78, 0]
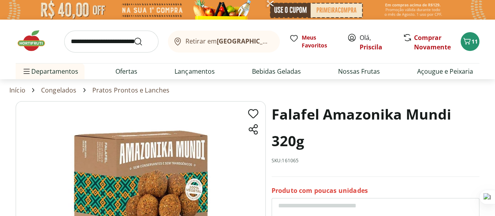
select select "**********"
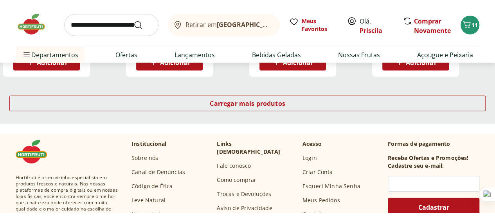
scroll to position [1018, 0]
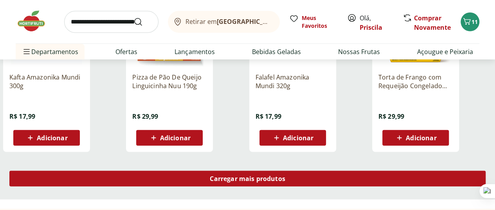
click at [329, 171] on div "Carregar mais produtos" at bounding box center [247, 179] width 476 height 16
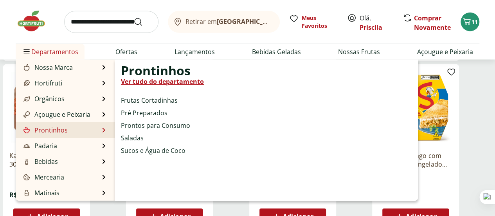
scroll to position [900, 0]
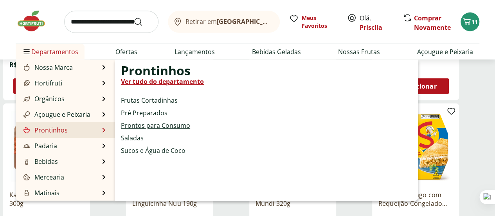
click at [144, 125] on link "Prontos para Consumo" at bounding box center [155, 125] width 69 height 9
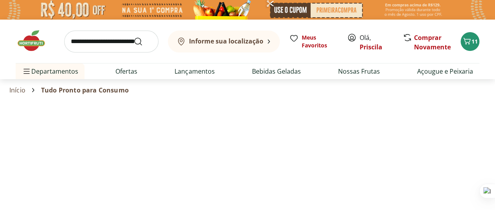
select select "**********"
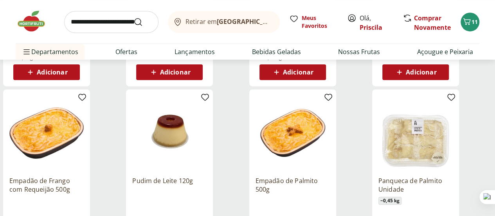
scroll to position [196, 0]
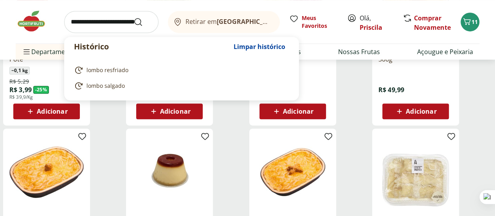
click at [102, 25] on input "search" at bounding box center [111, 22] width 94 height 22
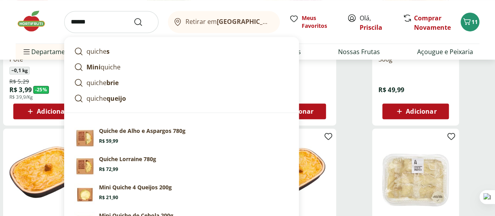
type input "******"
click at [133, 17] on button "Submit Search" at bounding box center [142, 21] width 19 height 9
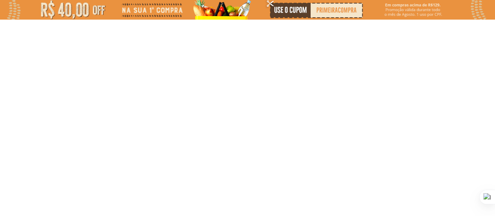
select select "**********"
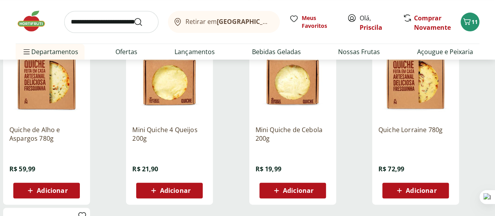
scroll to position [157, 0]
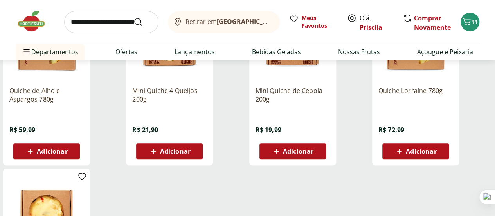
click at [191, 156] on span "Adicionar" at bounding box center [170, 150] width 42 height 9
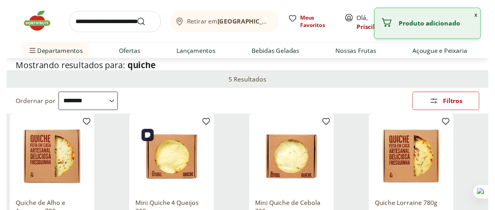
scroll to position [0, 0]
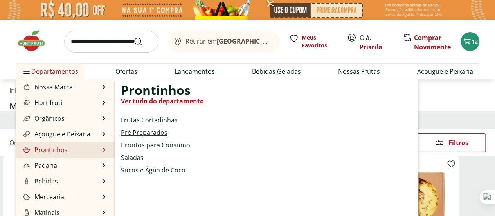
click at [142, 132] on link "Pré Preparados" at bounding box center [144, 132] width 47 height 9
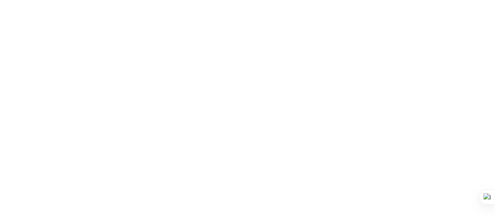
select select "**********"
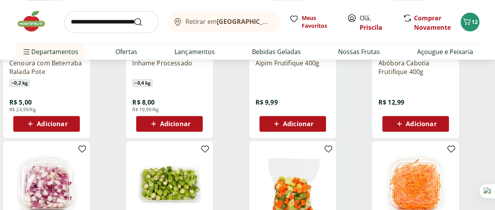
scroll to position [509, 0]
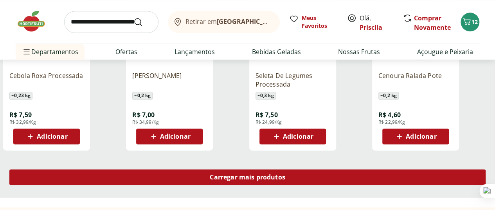
click at [285, 174] on span "Carregar mais produtos" at bounding box center [248, 177] width 76 height 6
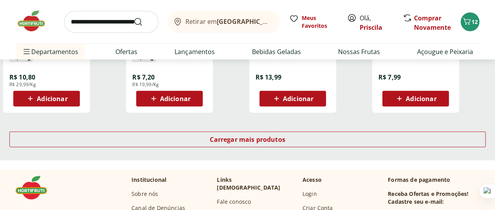
scroll to position [1096, 0]
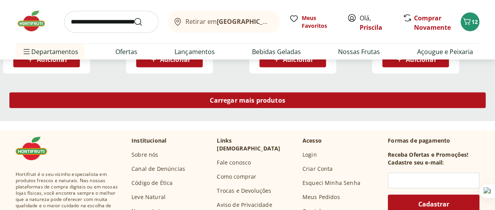
click at [285, 97] on span "Carregar mais produtos" at bounding box center [248, 100] width 76 height 6
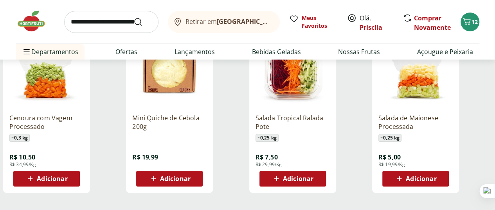
scroll to position [1605, 0]
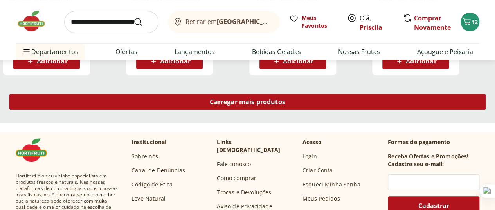
click at [285, 99] on span "Carregar mais produtos" at bounding box center [248, 102] width 76 height 6
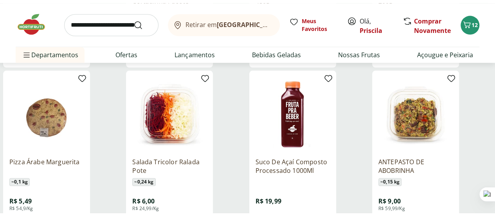
scroll to position [1996, 0]
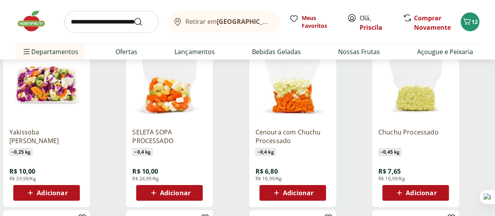
scroll to position [939, 0]
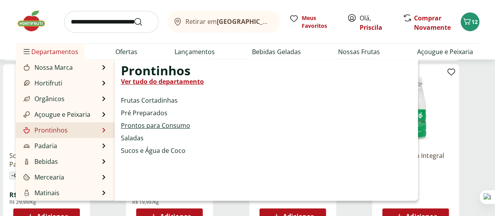
click at [161, 126] on link "Prontos para Consumo" at bounding box center [155, 125] width 69 height 9
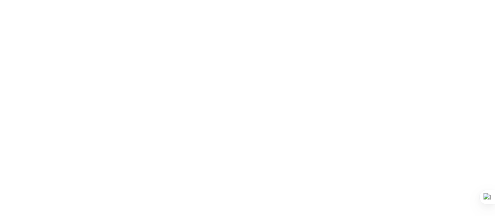
select select "**********"
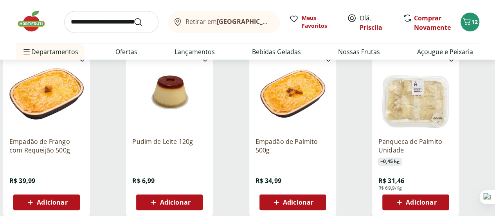
scroll to position [235, 0]
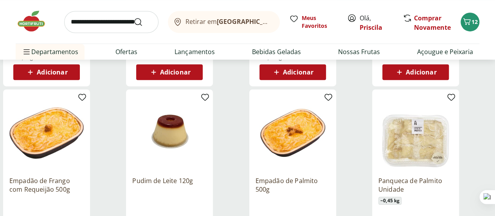
click at [84, 176] on p "Empadão de Frango com Requeijão 500g" at bounding box center [46, 184] width 74 height 17
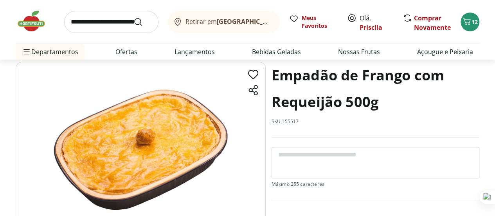
scroll to position [78, 0]
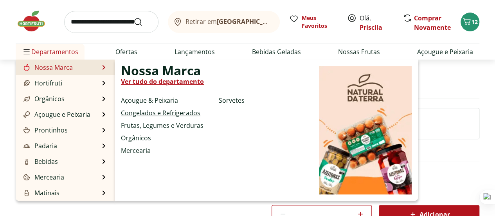
click at [148, 112] on link "Congelados e Refrigerados" at bounding box center [160, 112] width 79 height 9
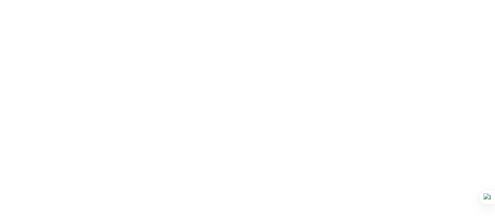
select select "**********"
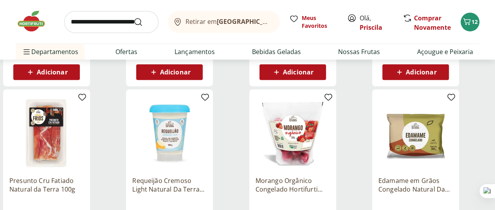
scroll to position [274, 0]
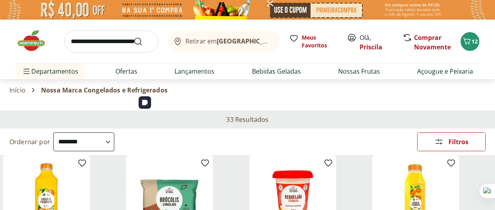
select select "**********"
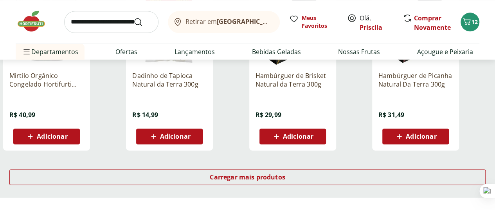
scroll to position [548, 0]
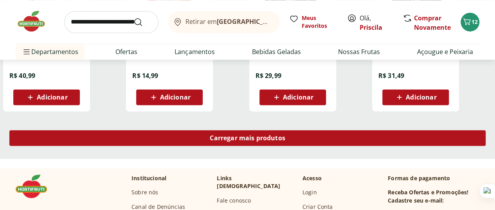
click at [285, 135] on span "Carregar mais produtos" at bounding box center [248, 138] width 76 height 6
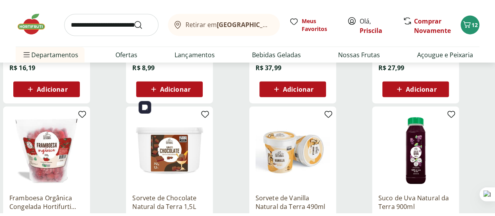
scroll to position [979, 0]
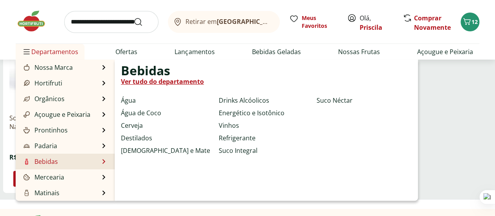
scroll to position [39, 0]
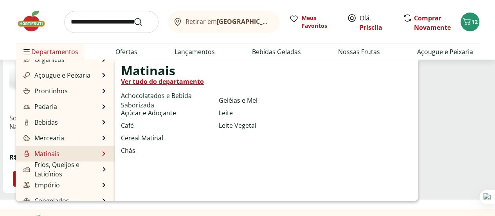
click at [62, 150] on li "Matinais Matinais Ver tudo do departamento Achocolatados e Bebida Saborizada Aç…" at bounding box center [65, 154] width 99 height 16
click at [178, 79] on link "Ver tudo do departamento" at bounding box center [162, 81] width 83 height 9
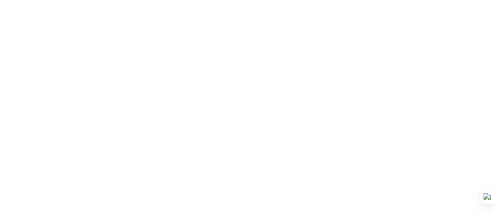
select select "**********"
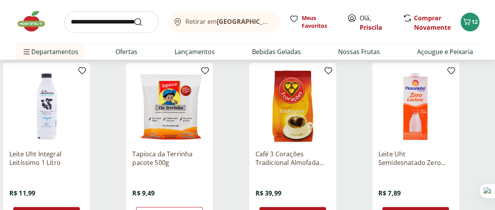
scroll to position [470, 0]
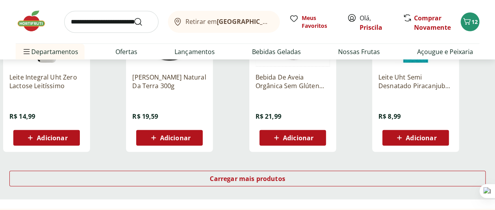
scroll to position [1096, 0]
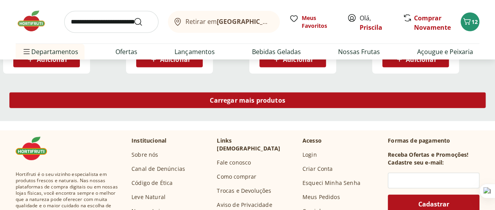
click at [304, 92] on div "Carregar mais produtos" at bounding box center [247, 100] width 476 height 16
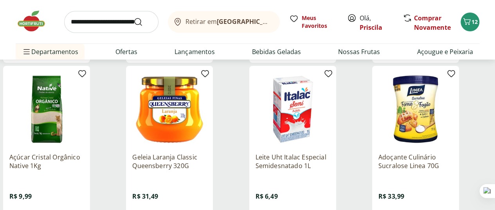
scroll to position [1527, 0]
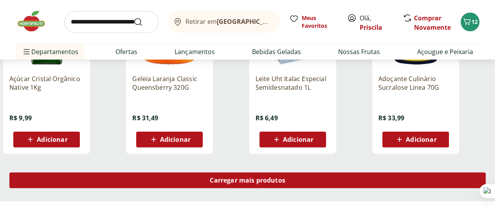
click at [285, 177] on span "Carregar mais produtos" at bounding box center [248, 180] width 76 height 6
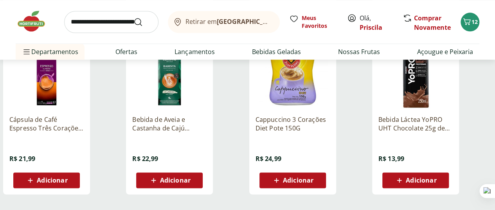
scroll to position [2035, 0]
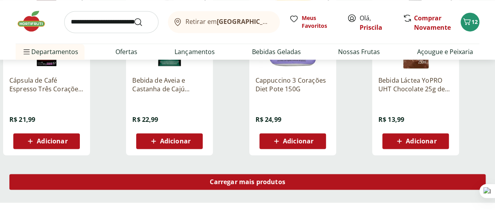
click at [285, 178] on span "Carregar mais produtos" at bounding box center [248, 181] width 76 height 6
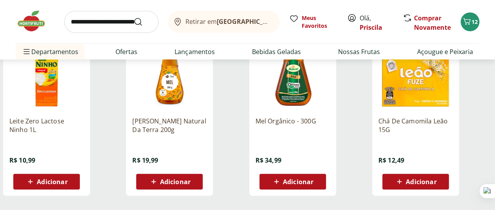
scroll to position [2544, 0]
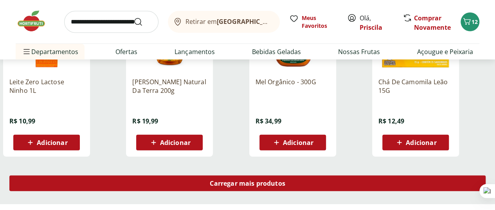
click at [300, 175] on div "Carregar mais produtos" at bounding box center [247, 183] width 476 height 16
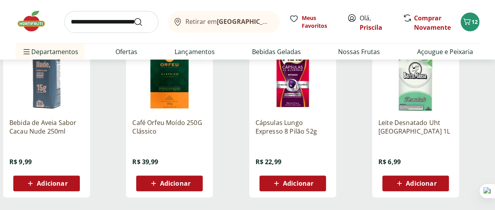
scroll to position [3092, 0]
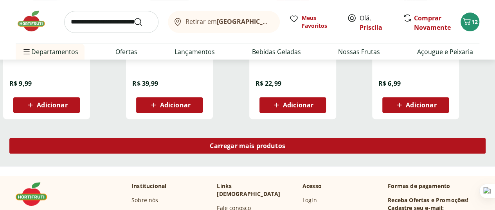
click at [285, 142] on span "Carregar mais produtos" at bounding box center [248, 145] width 76 height 6
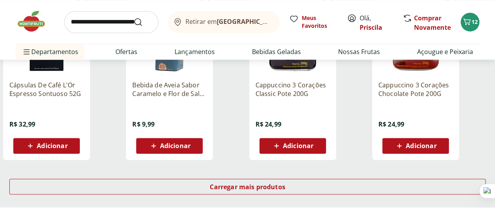
scroll to position [3601, 0]
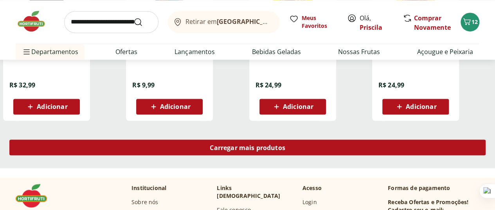
click at [287, 139] on div "Carregar mais produtos" at bounding box center [247, 147] width 476 height 16
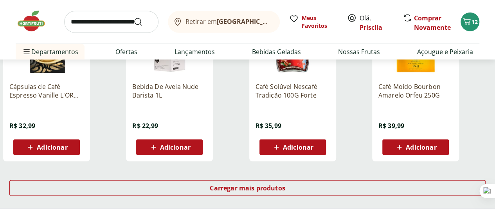
scroll to position [4110, 0]
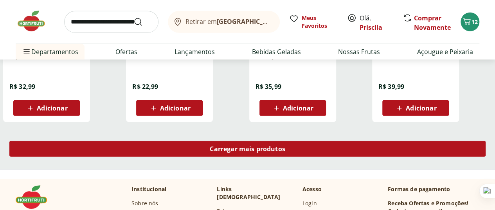
click at [285, 146] on span "Carregar mais produtos" at bounding box center [248, 149] width 76 height 6
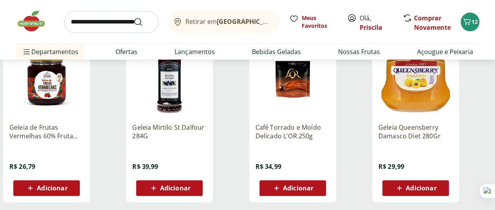
scroll to position [4619, 0]
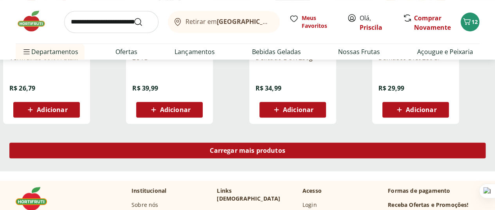
click at [285, 147] on span "Carregar mais produtos" at bounding box center [248, 150] width 76 height 6
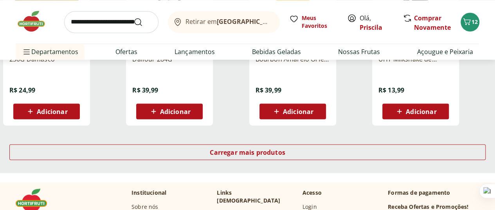
scroll to position [5167, 0]
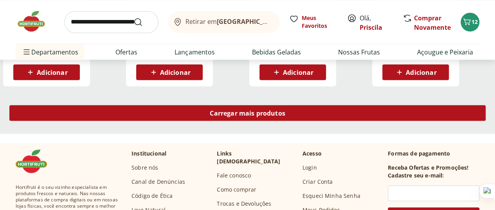
click at [285, 110] on span "Carregar mais produtos" at bounding box center [248, 113] width 76 height 6
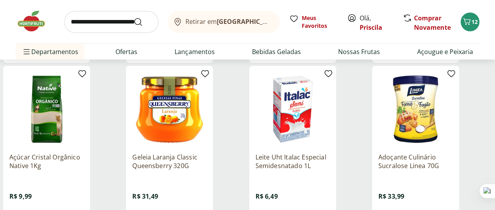
scroll to position [1292, 0]
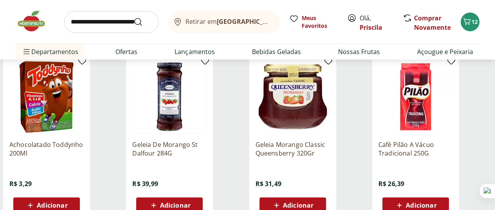
click at [314, 202] on span "Adicionar" at bounding box center [298, 205] width 31 height 6
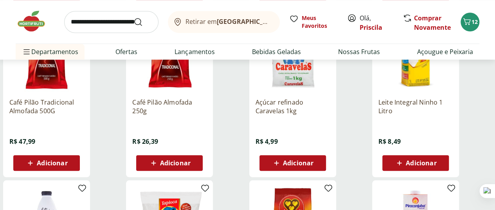
scroll to position [78, 0]
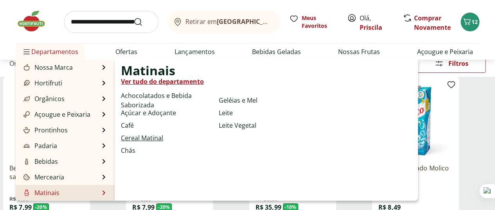
click at [149, 138] on link "Cereal Matinal" at bounding box center [142, 137] width 42 height 9
select select "**********"
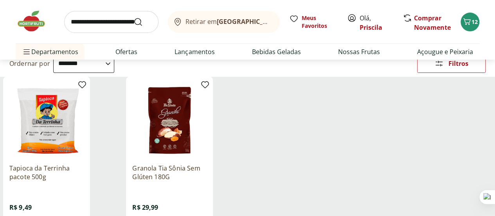
scroll to position [39, 0]
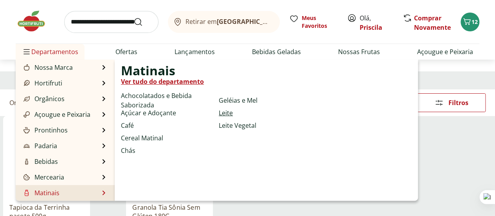
click at [223, 112] on link "Leite" at bounding box center [226, 112] width 14 height 9
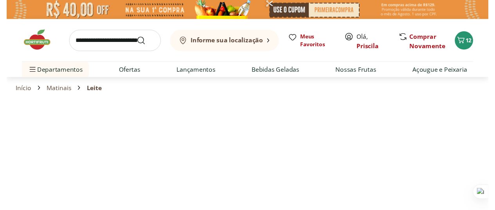
select select "**********"
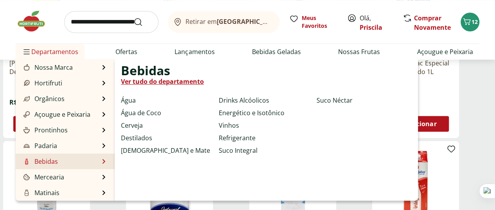
scroll to position [39, 0]
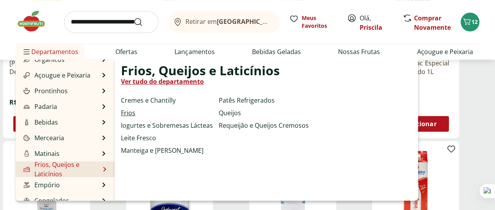
click at [131, 112] on link "Frios" at bounding box center [128, 112] width 14 height 9
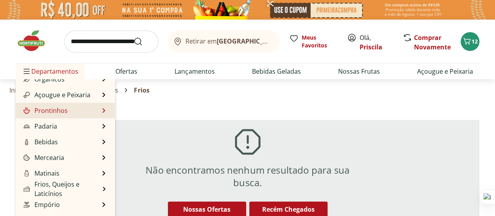
scroll to position [78, 0]
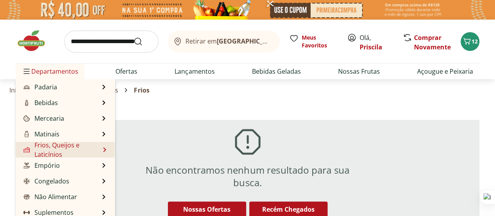
click at [103, 147] on li "Frios, Queijos e Laticínios Frios, Queijos e Laticínios Ver tudo do departament…" at bounding box center [65, 150] width 99 height 16
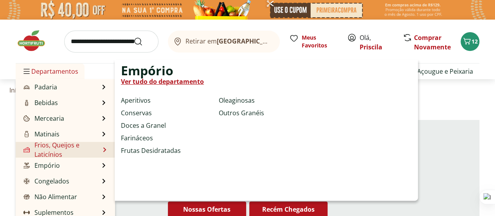
scroll to position [39, 0]
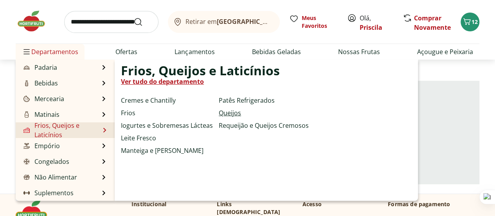
click at [232, 113] on link "Queijos" at bounding box center [230, 112] width 22 height 9
select select "**********"
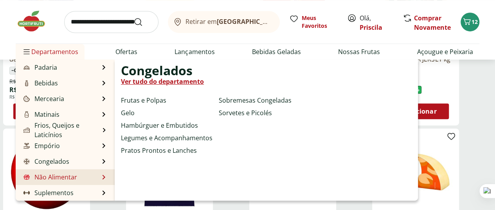
scroll to position [235, 0]
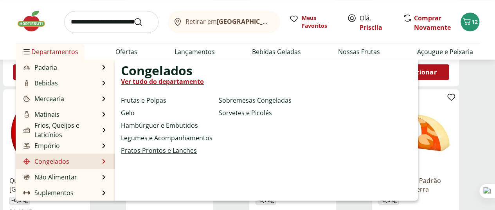
click at [156, 151] on link "Pratos Prontos e Lanches" at bounding box center [159, 150] width 76 height 9
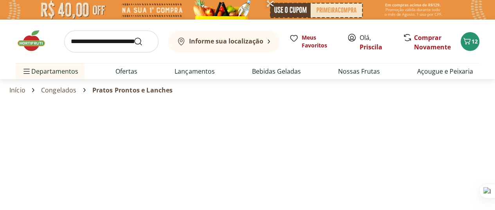
select select "**********"
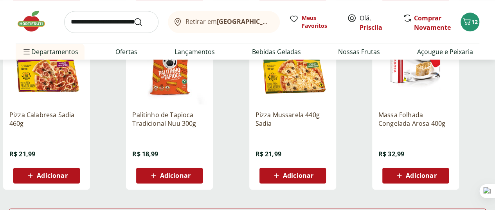
scroll to position [509, 0]
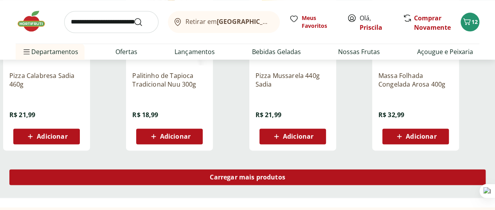
click at [300, 169] on div "Carregar mais produtos" at bounding box center [247, 177] width 476 height 16
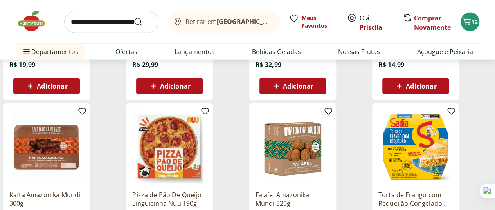
scroll to position [705, 0]
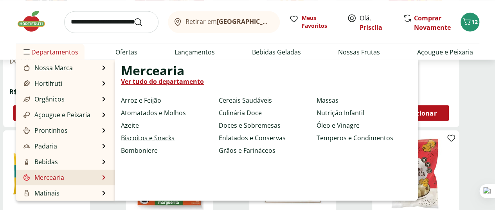
click at [166, 140] on link "Biscoitos e Snacks" at bounding box center [148, 137] width 54 height 9
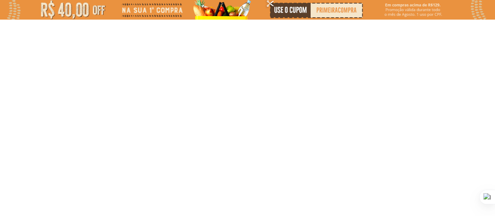
select select "**********"
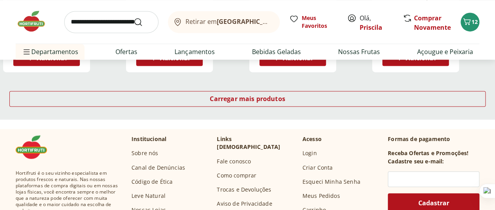
scroll to position [509, 0]
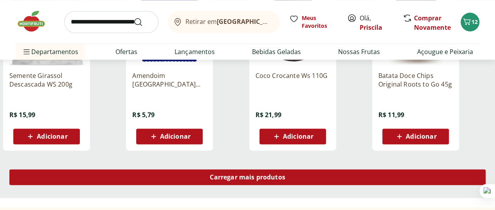
click at [285, 174] on span "Carregar mais produtos" at bounding box center [248, 177] width 76 height 6
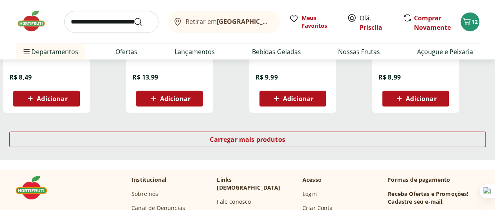
scroll to position [1096, 0]
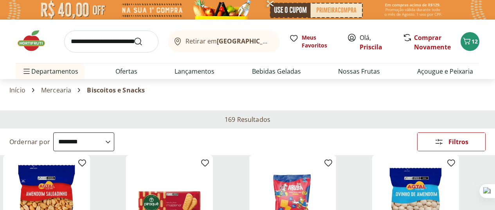
select select "**********"
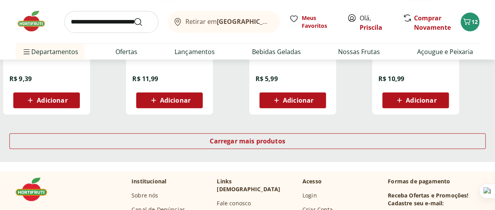
scroll to position [1527, 0]
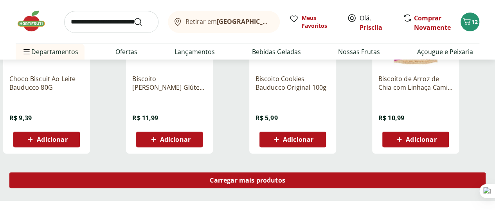
click at [285, 177] on span "Carregar mais produtos" at bounding box center [248, 180] width 76 height 6
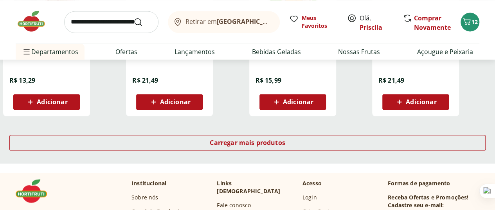
scroll to position [2114, 0]
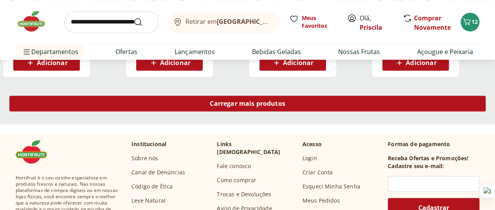
click at [285, 100] on span "Carregar mais produtos" at bounding box center [248, 103] width 76 height 6
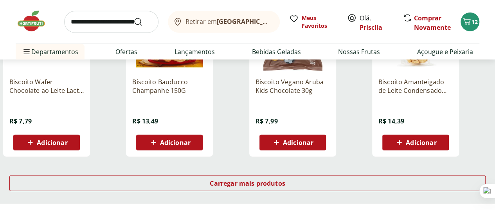
scroll to position [2584, 0]
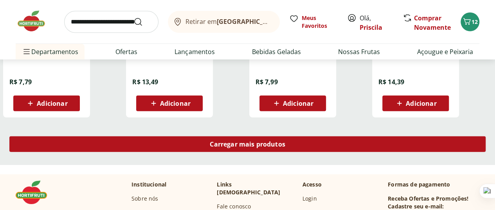
click at [326, 136] on link "Carregar mais produtos" at bounding box center [247, 145] width 476 height 19
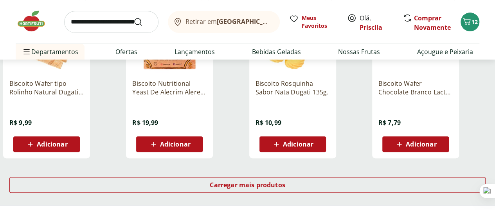
scroll to position [3092, 0]
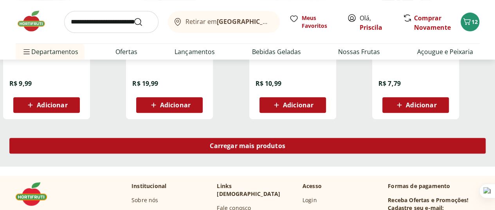
click at [316, 138] on div "Carregar mais produtos" at bounding box center [247, 146] width 476 height 16
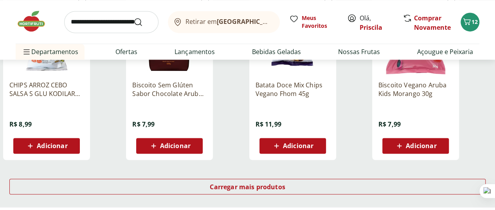
scroll to position [3601, 0]
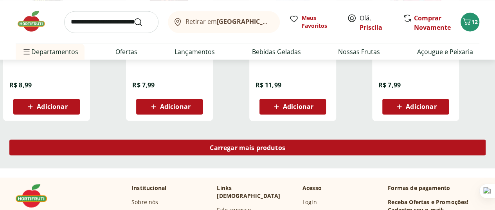
click at [320, 139] on div "Carregar mais produtos" at bounding box center [247, 147] width 476 height 16
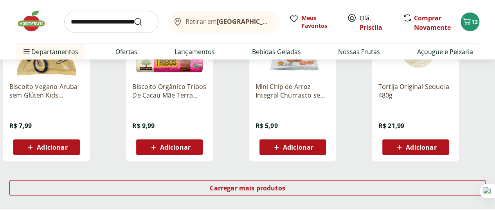
scroll to position [4110, 0]
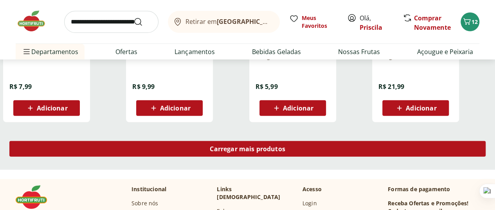
click at [285, 146] on span "Carregar mais produtos" at bounding box center [248, 149] width 76 height 6
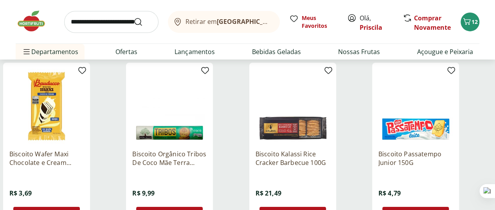
scroll to position [4384, 0]
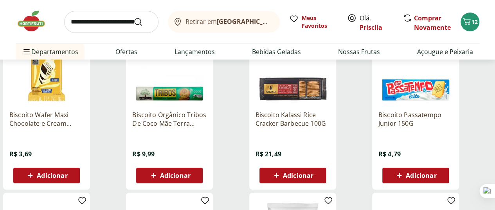
click at [436, 172] on span "Adicionar" at bounding box center [421, 175] width 31 height 6
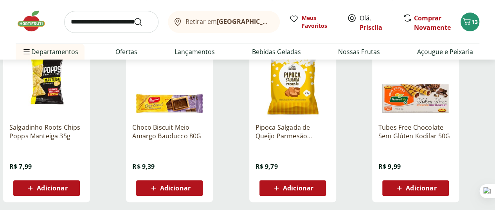
scroll to position [4580, 0]
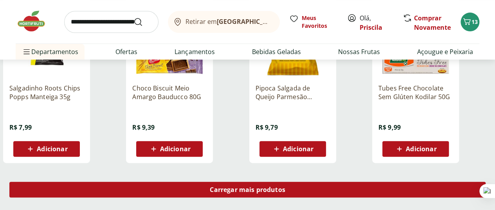
click at [328, 182] on div "Carregar mais produtos" at bounding box center [247, 190] width 476 height 16
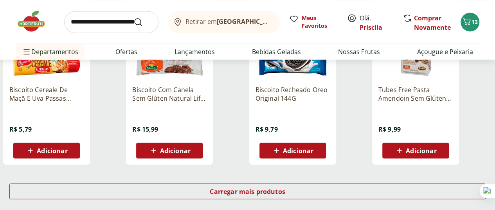
scroll to position [5128, 0]
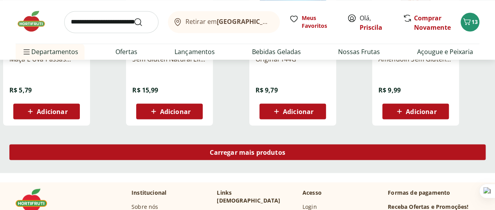
click at [285, 149] on span "Carregar mais produtos" at bounding box center [248, 152] width 76 height 6
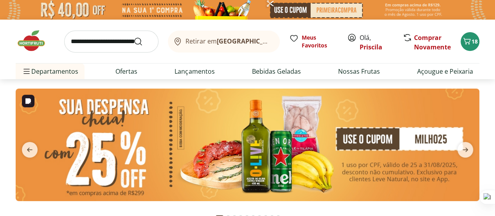
scroll to position [39, 0]
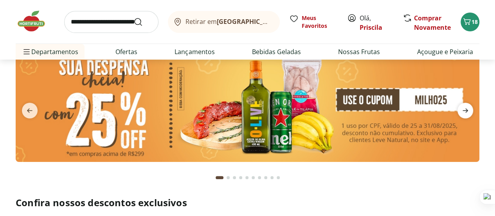
click at [467, 111] on icon "next" at bounding box center [465, 110] width 9 height 9
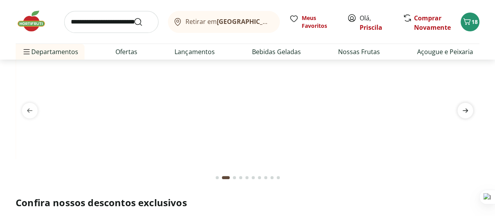
click at [467, 111] on icon "next" at bounding box center [465, 110] width 9 height 9
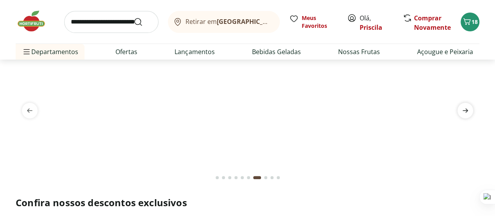
click at [467, 111] on icon "next" at bounding box center [465, 110] width 9 height 9
click at [253, 49] on img at bounding box center [248, 49] width 464 height 0
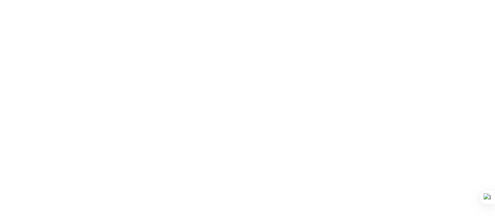
select select "**********"
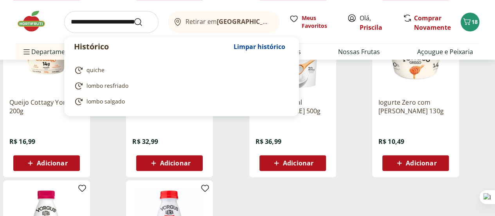
click at [114, 23] on input "search" at bounding box center [111, 22] width 94 height 22
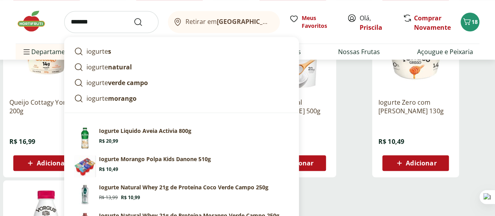
type input "*******"
click at [133, 17] on button "Submit Search" at bounding box center [142, 21] width 19 height 9
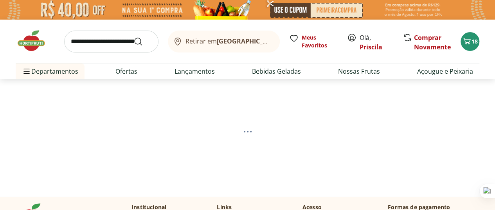
select select "**********"
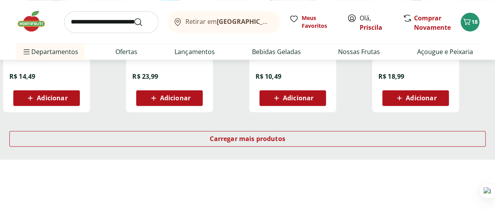
scroll to position [587, 0]
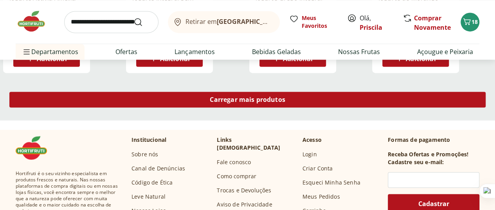
click at [285, 103] on span "Carregar mais produtos" at bounding box center [248, 99] width 76 height 6
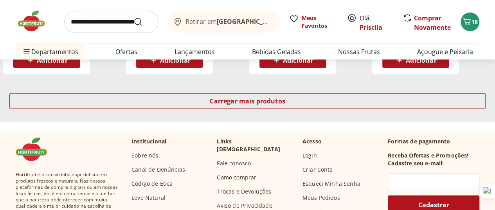
scroll to position [1135, 0]
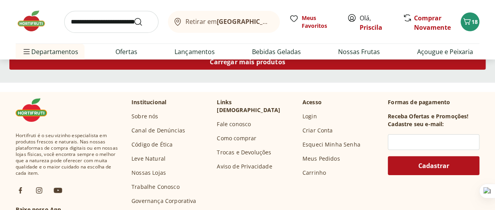
click at [292, 70] on div "Carregar mais produtos" at bounding box center [247, 62] width 476 height 16
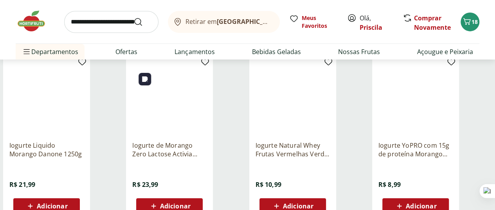
scroll to position [1370, 0]
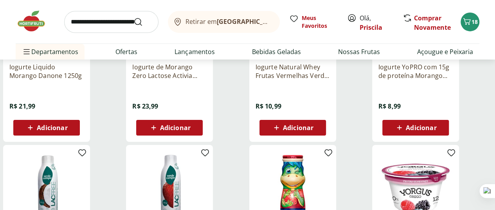
click at [436, 131] on span "Adicionar" at bounding box center [421, 127] width 31 height 6
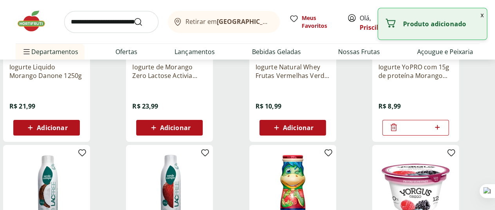
click at [440, 130] on icon at bounding box center [437, 127] width 5 height 5
type input "*"
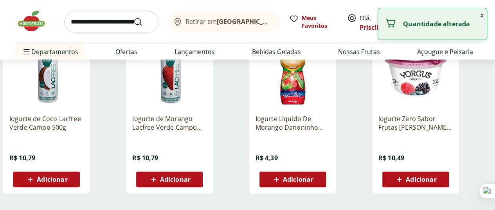
scroll to position [1605, 0]
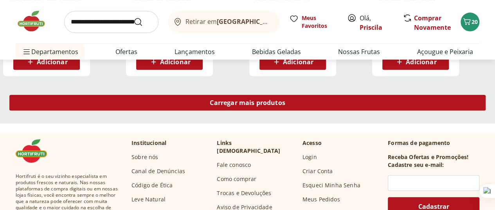
click at [327, 110] on div "Carregar mais produtos" at bounding box center [247, 103] width 476 height 16
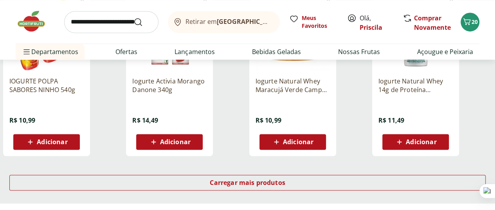
scroll to position [2075, 0]
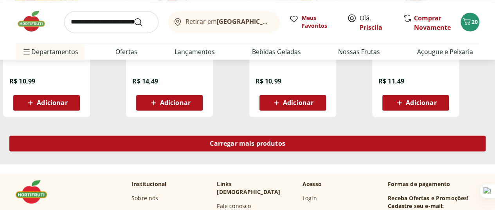
click at [306, 151] on div "Carregar mais produtos" at bounding box center [247, 143] width 476 height 16
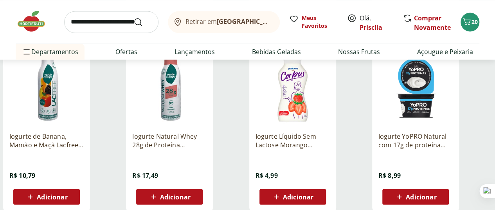
scroll to position [2192, 0]
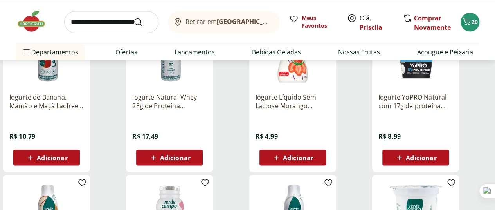
click at [436, 160] on span "Adicionar" at bounding box center [421, 157] width 31 height 6
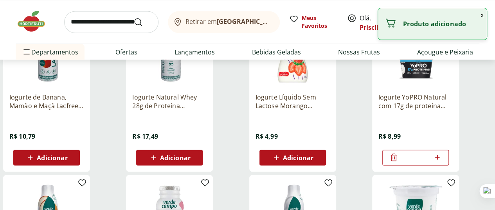
click at [440, 159] on icon at bounding box center [437, 157] width 5 height 5
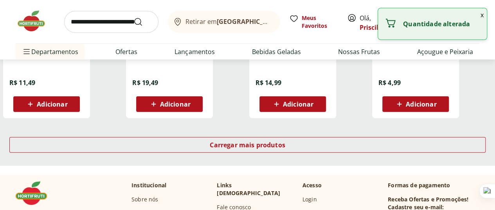
type input "*"
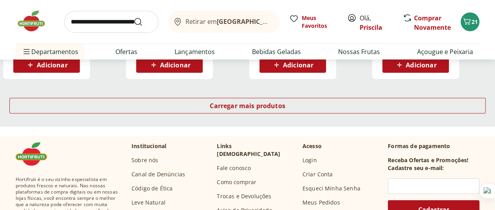
click at [37, 20] on img at bounding box center [35, 20] width 39 height 23
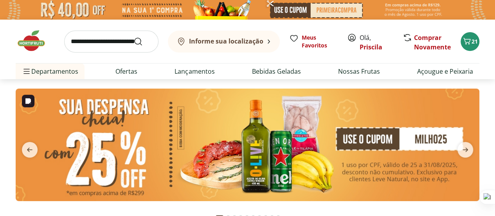
type input "*"
click at [471, 148] on span "next" at bounding box center [466, 150] width 16 height 16
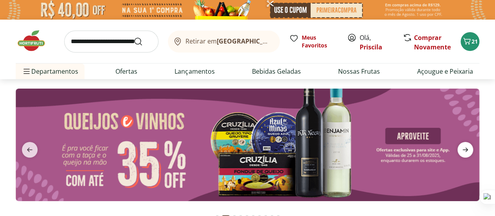
click at [471, 148] on span "next" at bounding box center [466, 150] width 16 height 16
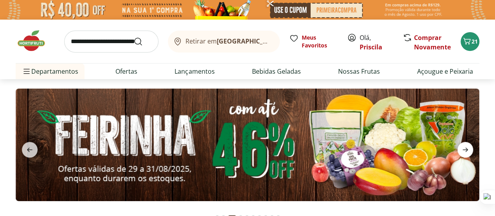
click at [471, 148] on span "next" at bounding box center [466, 150] width 16 height 16
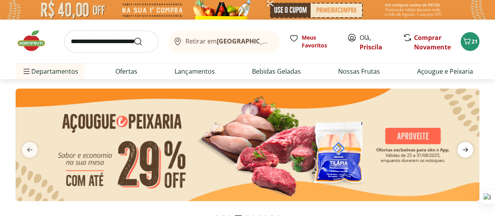
click at [471, 148] on span "next" at bounding box center [466, 150] width 16 height 16
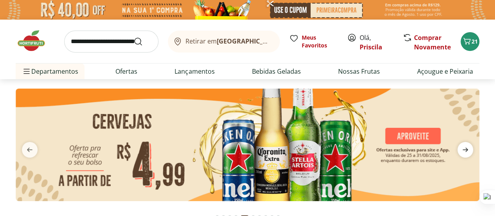
click at [471, 148] on span "next" at bounding box center [466, 150] width 16 height 16
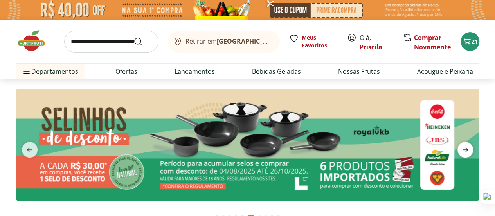
click at [471, 148] on span "next" at bounding box center [466, 150] width 16 height 16
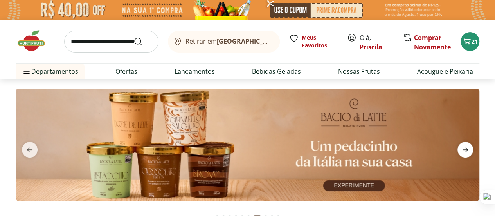
click at [471, 148] on span "next" at bounding box center [466, 150] width 16 height 16
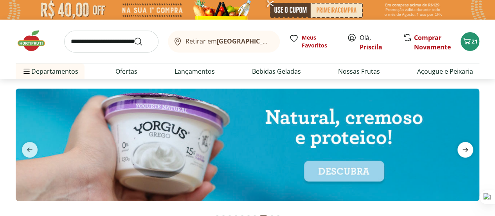
click at [471, 148] on span "next" at bounding box center [466, 150] width 16 height 16
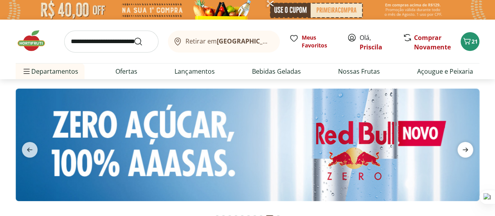
click at [471, 148] on span "next" at bounding box center [466, 150] width 16 height 16
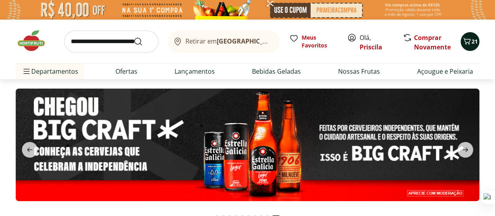
click at [471, 47] on div "21" at bounding box center [470, 41] width 6 height 13
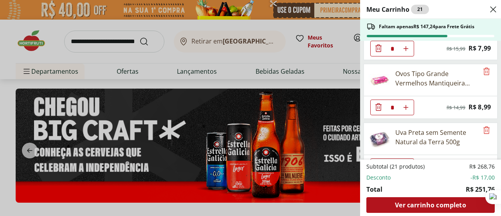
scroll to position [117, 0]
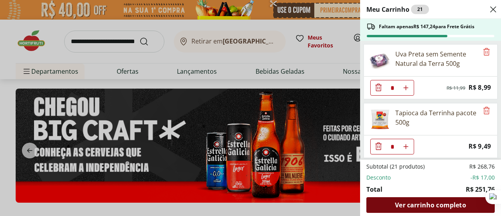
click at [429, 204] on span "Ver carrinho completo" at bounding box center [430, 205] width 71 height 6
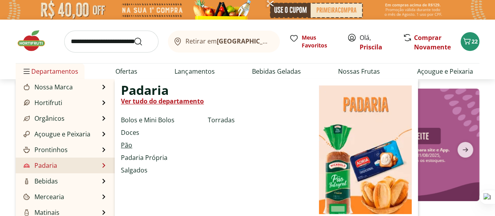
click at [130, 145] on link "Pão" at bounding box center [126, 144] width 11 height 9
select select "**********"
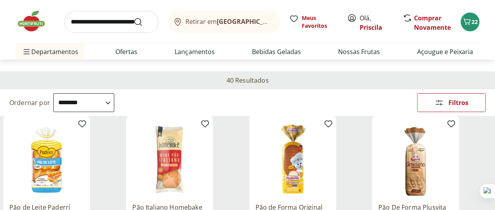
scroll to position [78, 0]
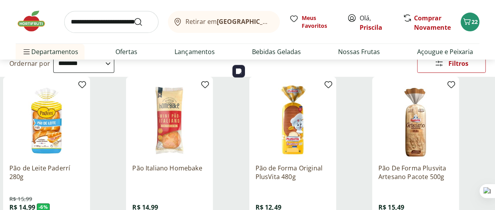
click at [207, 120] on img at bounding box center [169, 120] width 74 height 74
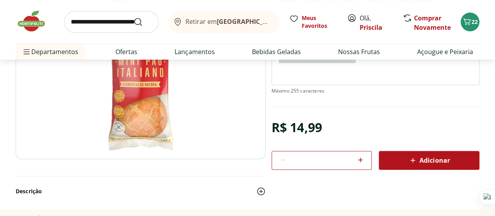
scroll to position [78, 0]
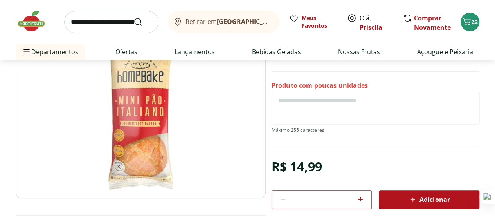
click at [452, 201] on div "Adicionar" at bounding box center [429, 199] width 88 height 14
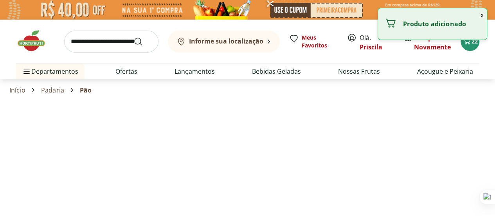
select select "**********"
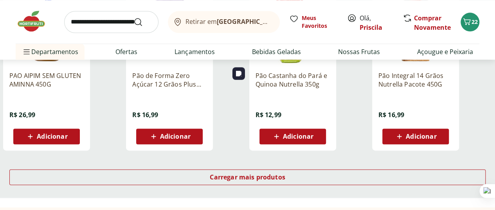
scroll to position [548, 0]
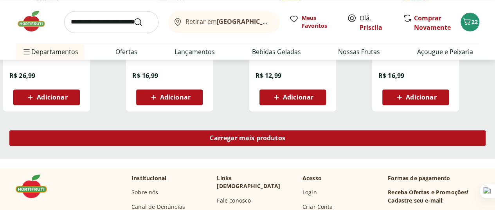
click at [308, 130] on link "Carregar mais produtos" at bounding box center [247, 139] width 476 height 19
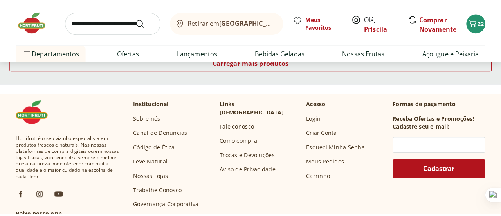
scroll to position [1057, 0]
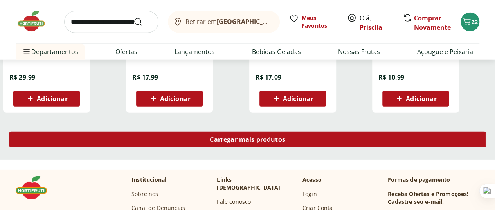
click at [285, 136] on span "Carregar mais produtos" at bounding box center [248, 139] width 76 height 6
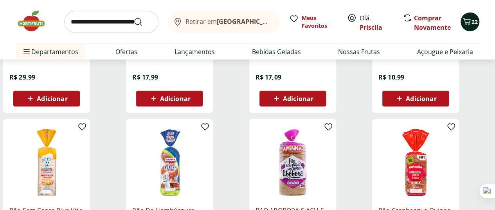
click at [474, 25] on button "22" at bounding box center [470, 22] width 19 height 19
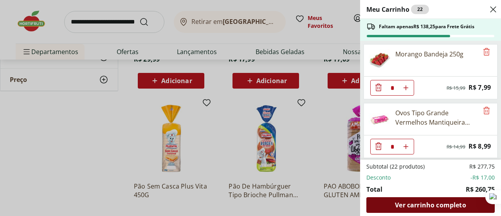
click at [426, 202] on span "Ver carrinho completo" at bounding box center [430, 205] width 71 height 6
